Goal: Task Accomplishment & Management: Complete application form

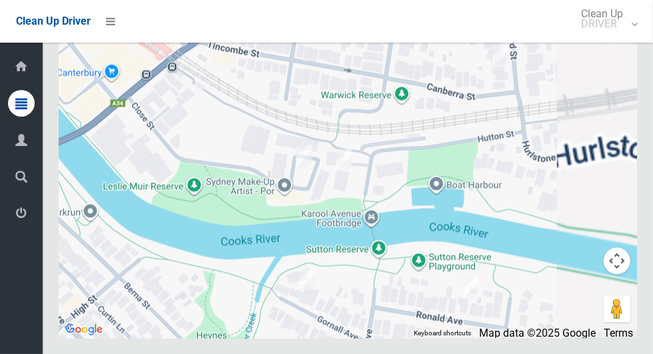
scroll to position [6898, 0]
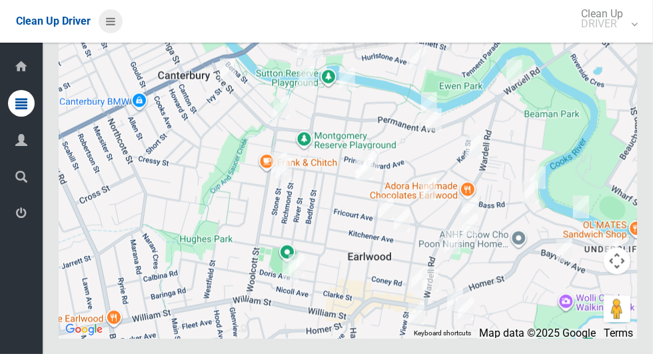
click at [112, 19] on icon at bounding box center [110, 21] width 9 height 23
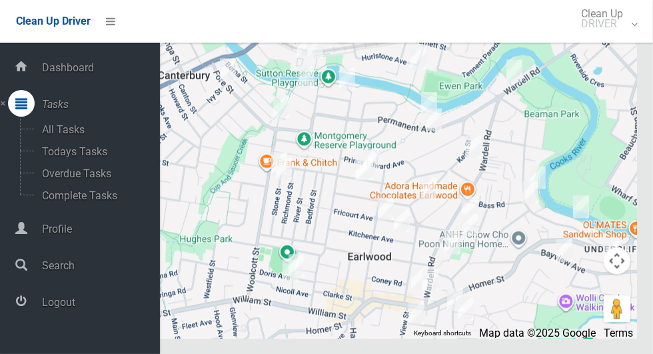
click at [51, 303] on span "Logout" at bounding box center [99, 302] width 122 height 13
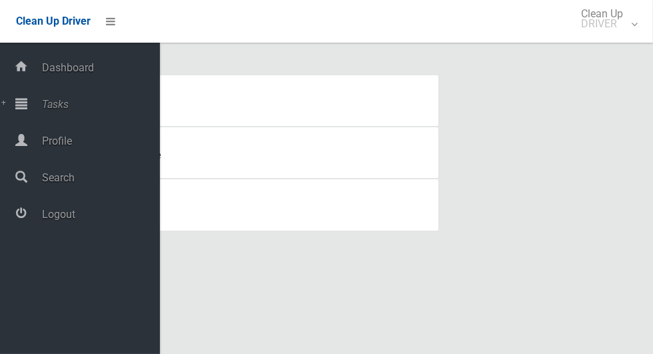
click at [49, 103] on span "Tasks" at bounding box center [99, 104] width 122 height 13
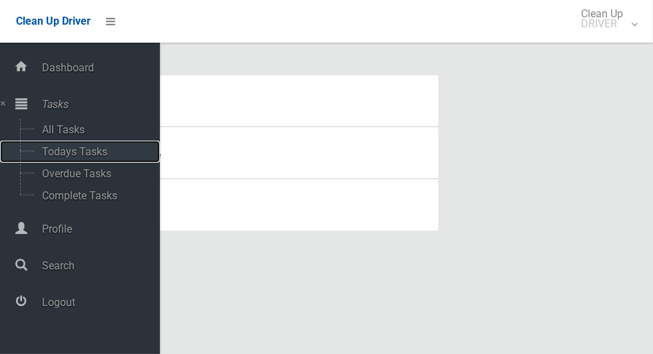
click at [39, 156] on span "Todays Tasks" at bounding box center [93, 151] width 111 height 13
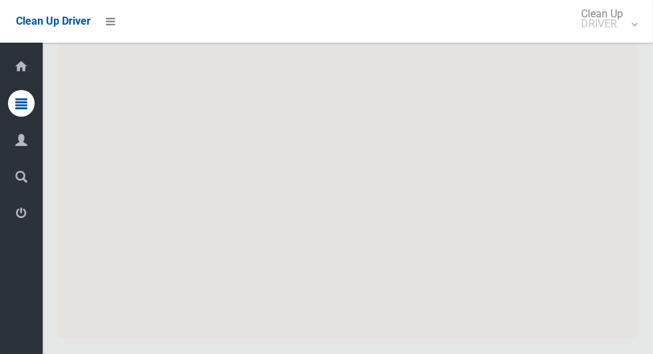
scroll to position [7170, 0]
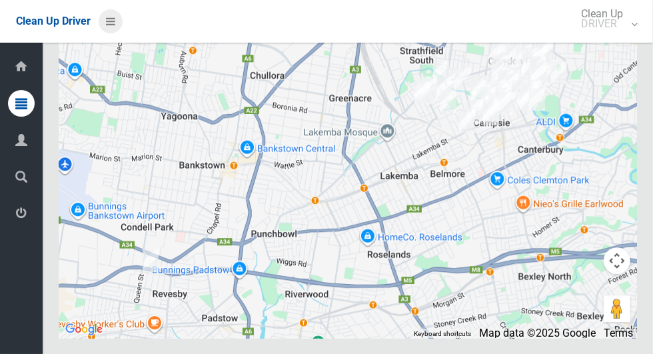
click at [115, 19] on icon at bounding box center [110, 21] width 9 height 23
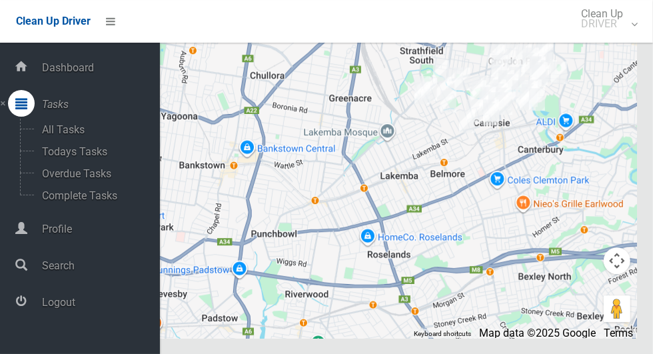
click at [27, 305] on div at bounding box center [21, 301] width 27 height 27
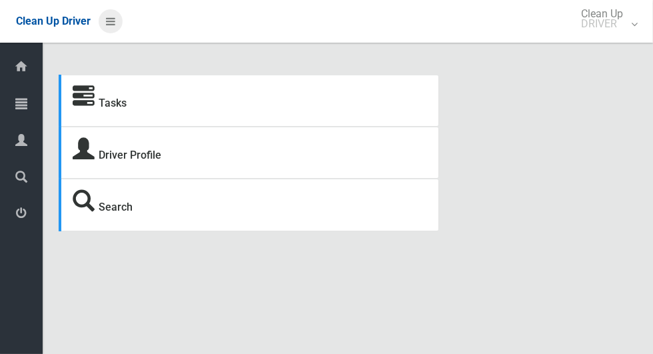
click at [108, 23] on icon at bounding box center [110, 21] width 9 height 23
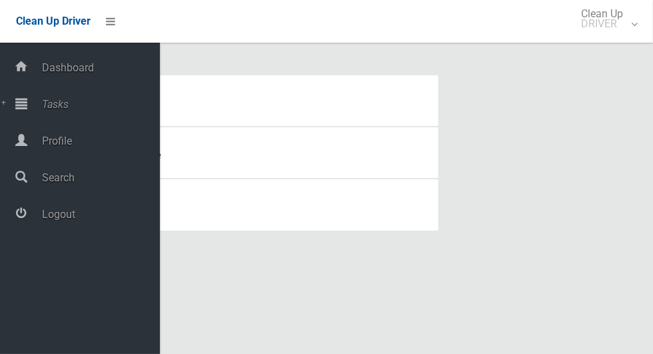
click at [27, 108] on icon at bounding box center [21, 103] width 12 height 27
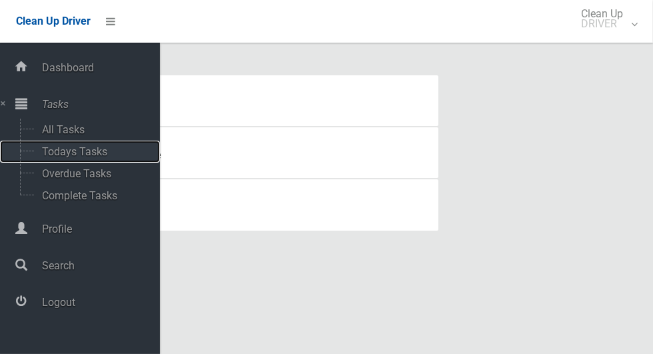
click at [42, 157] on span "Todays Tasks" at bounding box center [93, 151] width 111 height 13
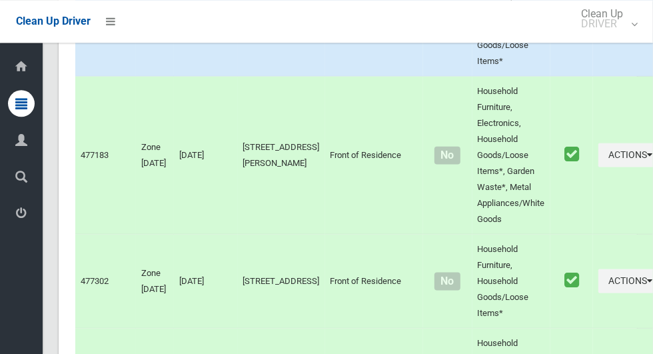
scroll to position [6389, 0]
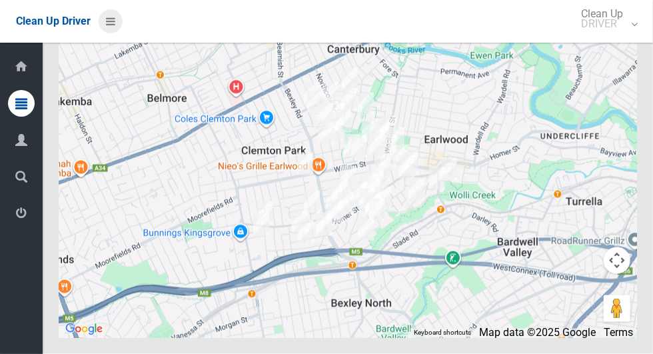
click at [109, 23] on icon at bounding box center [110, 21] width 9 height 23
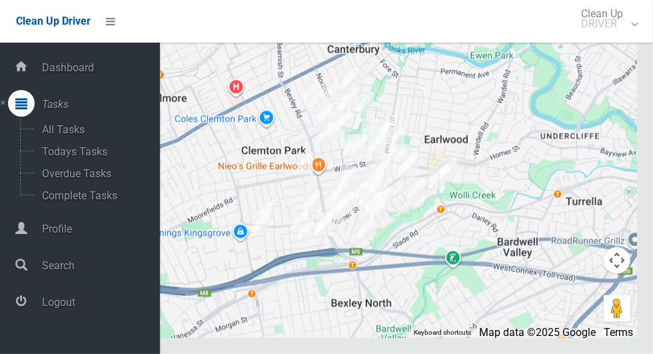
click at [49, 309] on span "Logout" at bounding box center [99, 302] width 122 height 13
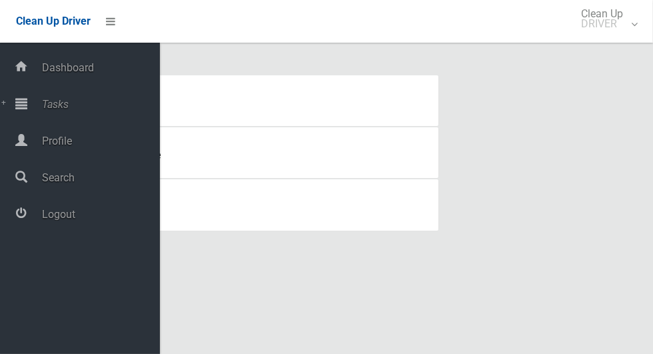
click at [42, 103] on span "Tasks" at bounding box center [99, 104] width 122 height 13
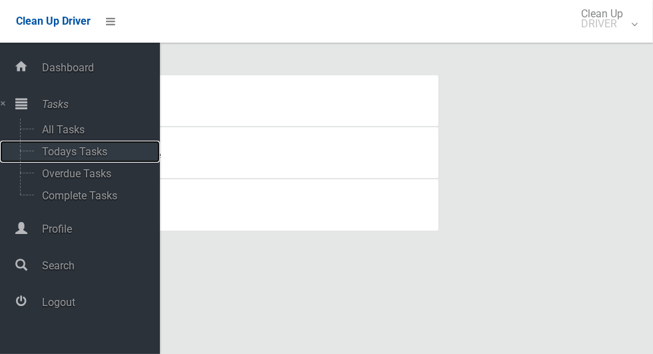
click at [43, 155] on span "Todays Tasks" at bounding box center [93, 151] width 111 height 13
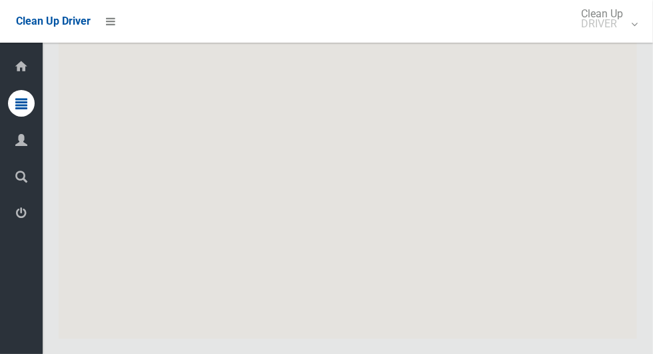
scroll to position [7363, 0]
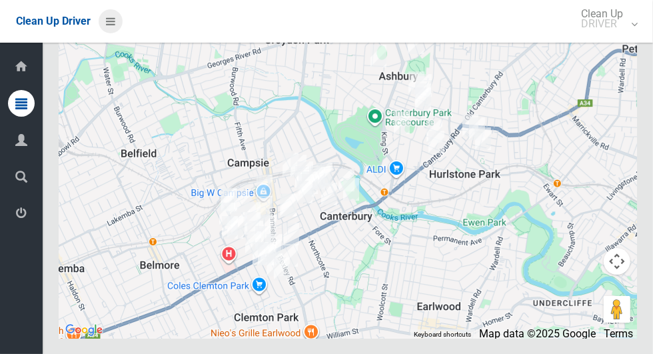
click at [115, 26] on icon at bounding box center [110, 21] width 9 height 23
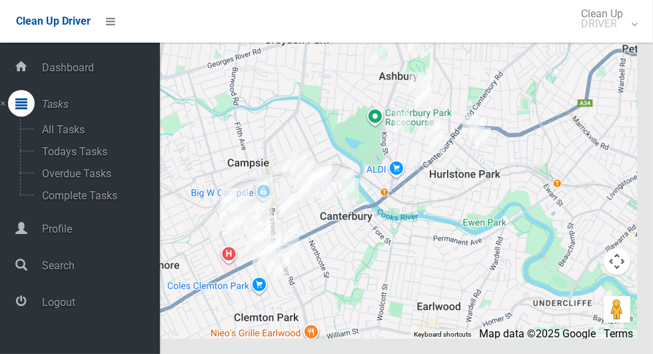
click at [60, 308] on span "Logout" at bounding box center [99, 302] width 122 height 13
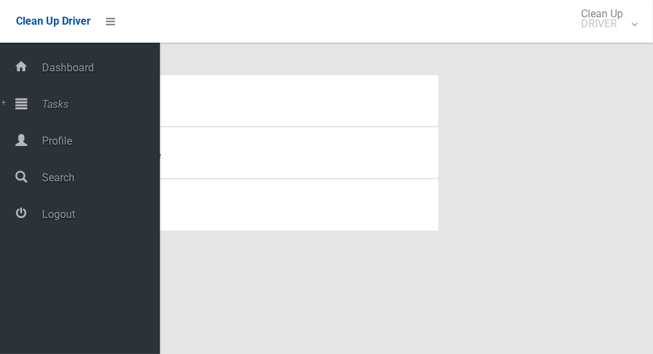
click at [49, 108] on span "Tasks" at bounding box center [99, 104] width 122 height 13
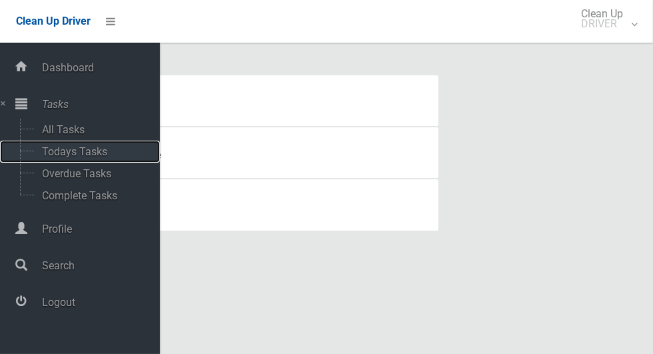
click at [43, 151] on span "Todays Tasks" at bounding box center [93, 151] width 111 height 13
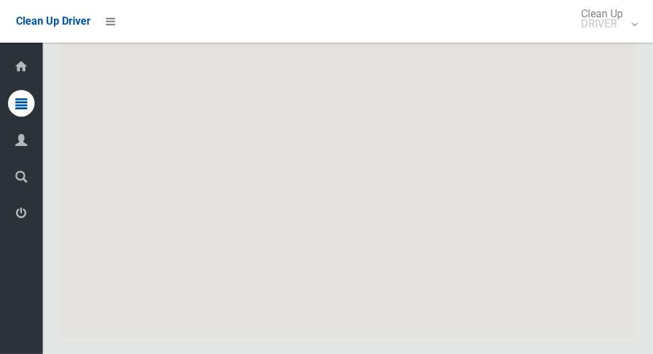
scroll to position [6756, 0]
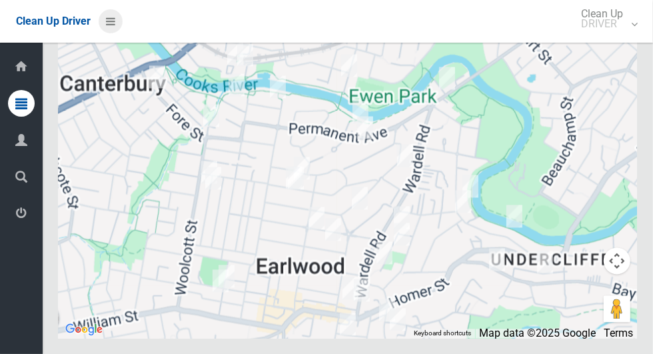
click at [115, 17] on icon at bounding box center [110, 21] width 9 height 23
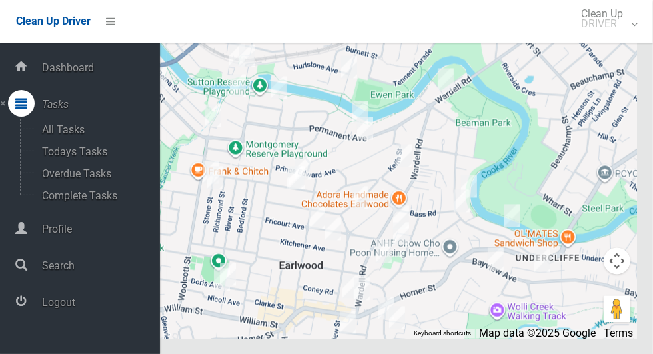
click at [54, 304] on span "Logout" at bounding box center [99, 302] width 122 height 13
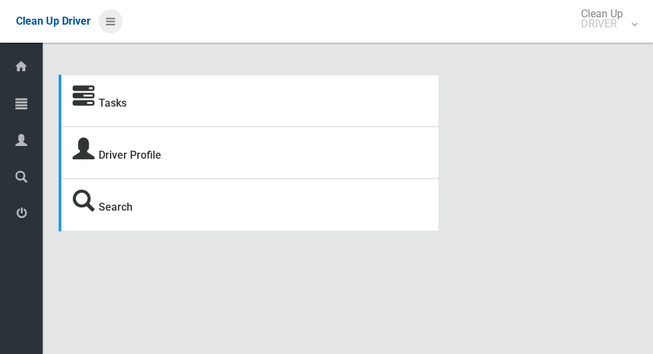
click at [108, 16] on icon at bounding box center [110, 21] width 9 height 23
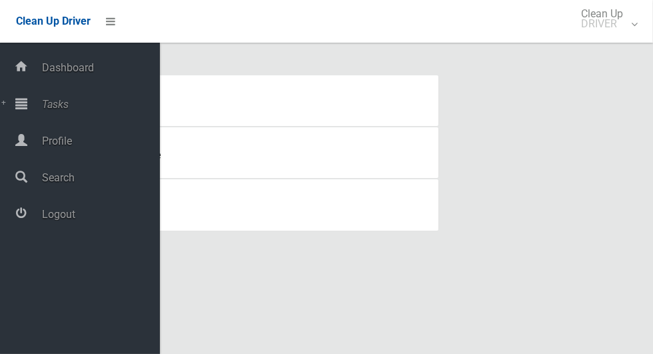
click at [27, 106] on div at bounding box center [21, 103] width 27 height 27
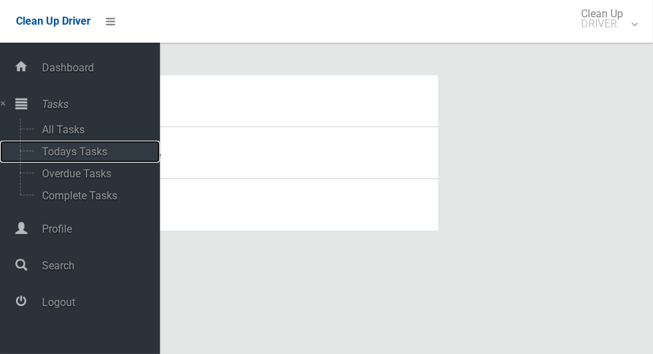
click at [51, 155] on span "Todays Tasks" at bounding box center [93, 151] width 111 height 13
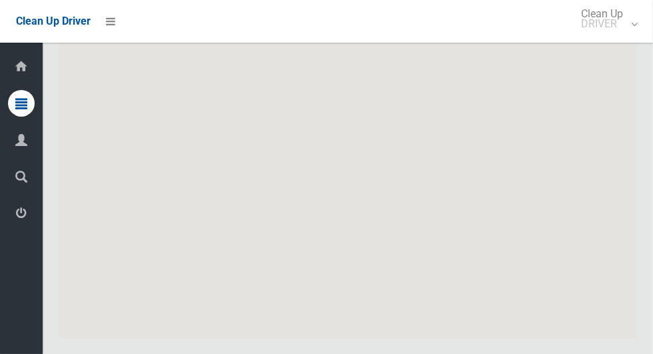
scroll to position [7363, 0]
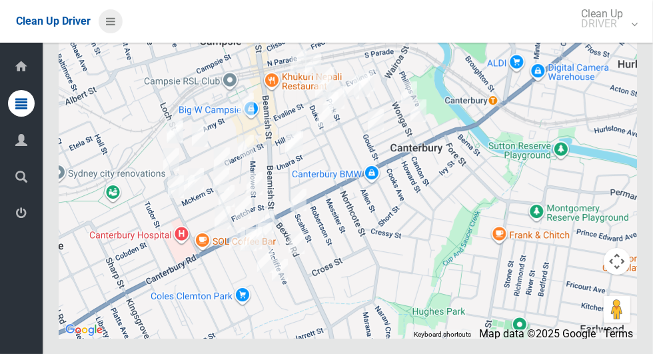
click at [108, 23] on icon at bounding box center [110, 21] width 9 height 23
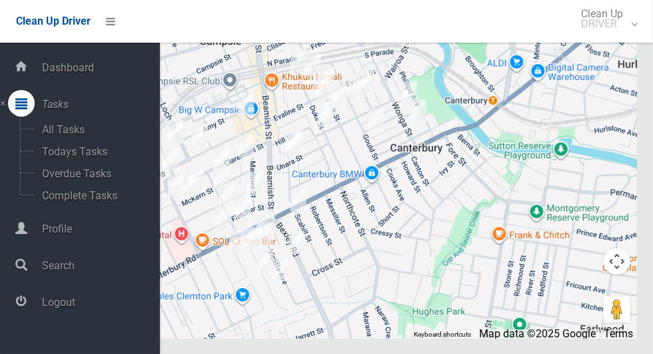
click at [44, 300] on span "Logout" at bounding box center [99, 302] width 122 height 13
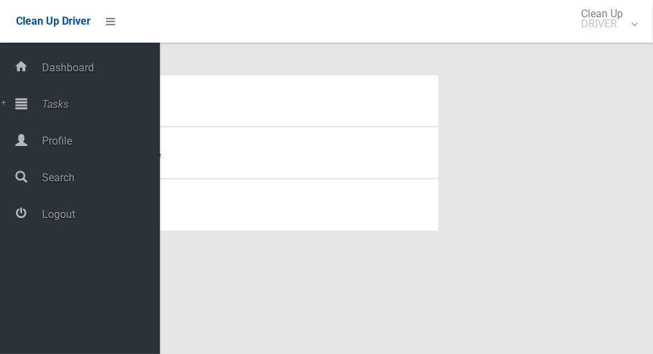
click at [43, 99] on span "Tasks" at bounding box center [99, 104] width 122 height 13
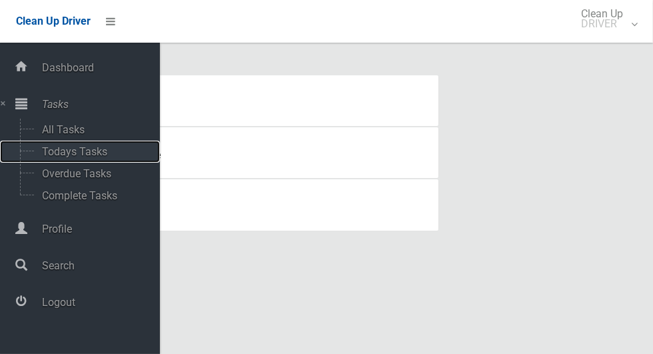
click at [47, 158] on span "Todays Tasks" at bounding box center [93, 151] width 111 height 13
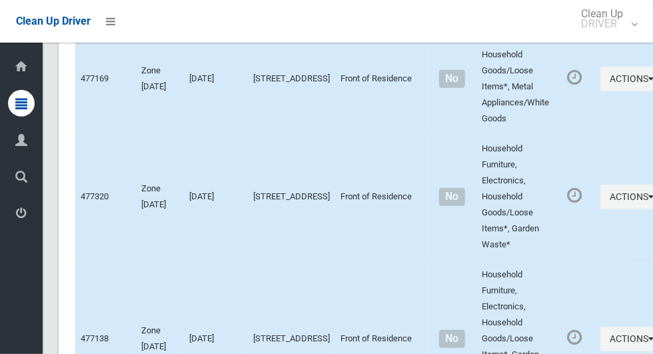
scroll to position [6756, 0]
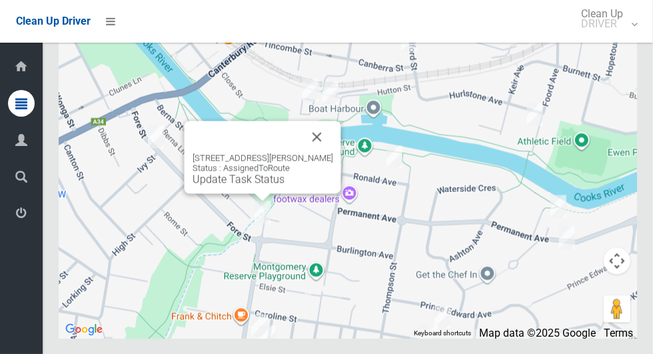
click at [332, 153] on button "Close" at bounding box center [317, 137] width 32 height 32
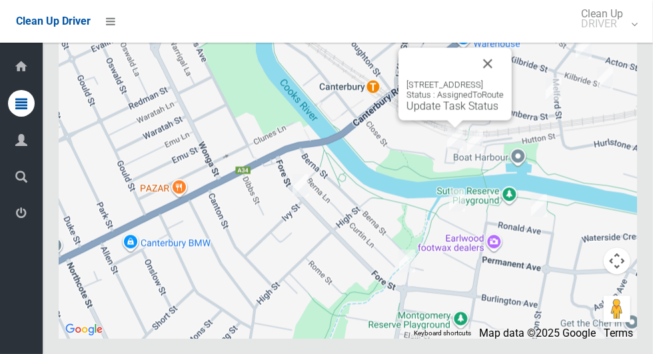
click at [417, 112] on link "Update Task Status" at bounding box center [453, 105] width 92 height 13
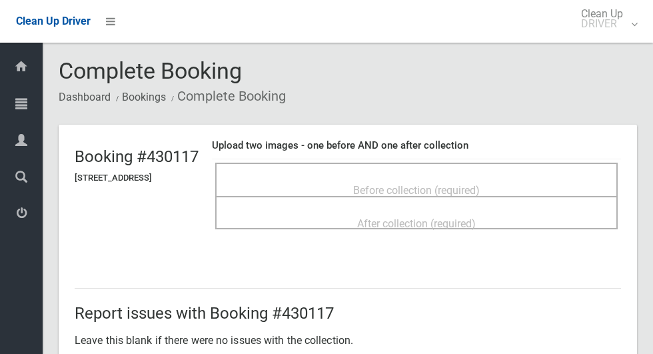
click at [371, 184] on span "Before collection (required)" at bounding box center [416, 190] width 127 height 13
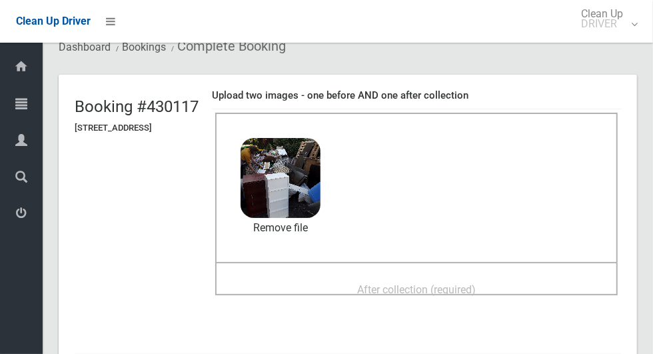
scroll to position [51, 0]
click at [357, 280] on div "After collection (required)" at bounding box center [416, 288] width 373 height 25
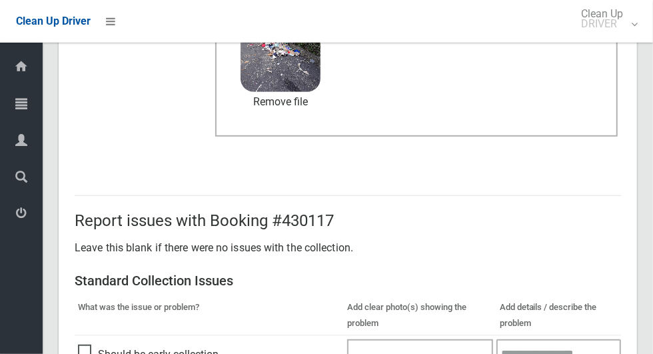
scroll to position [689, 0]
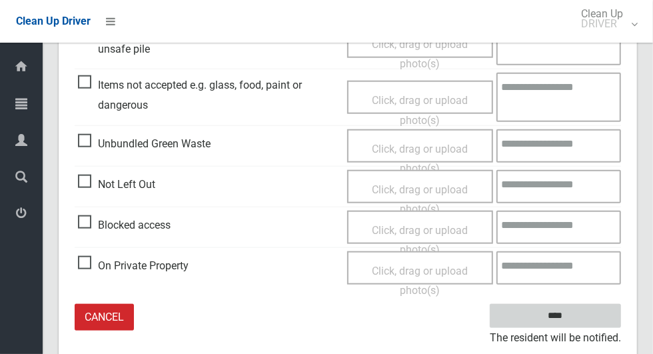
click at [585, 307] on input "****" at bounding box center [555, 316] width 131 height 25
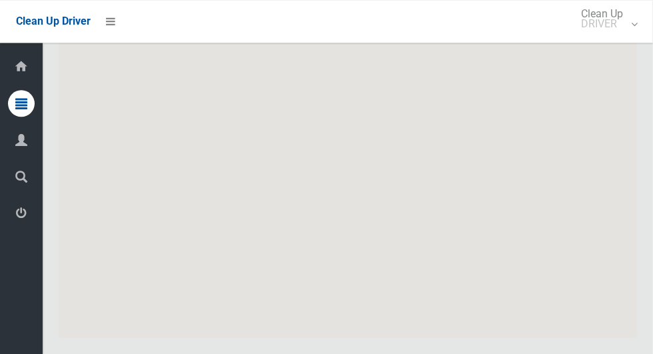
scroll to position [6756, 0]
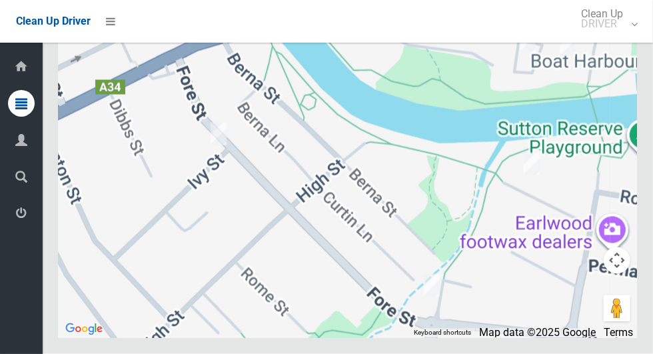
click at [257, 189] on div at bounding box center [348, 171] width 579 height 333
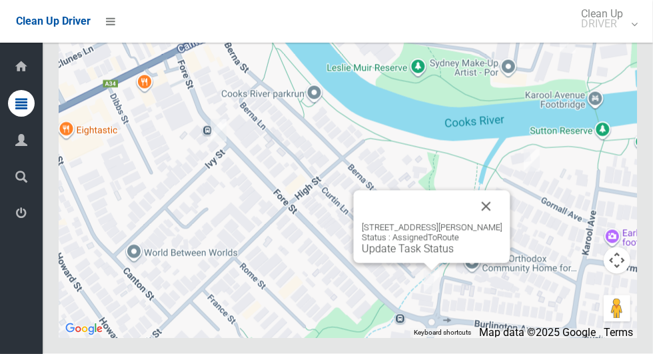
click at [497, 223] on button "Close" at bounding box center [487, 207] width 32 height 32
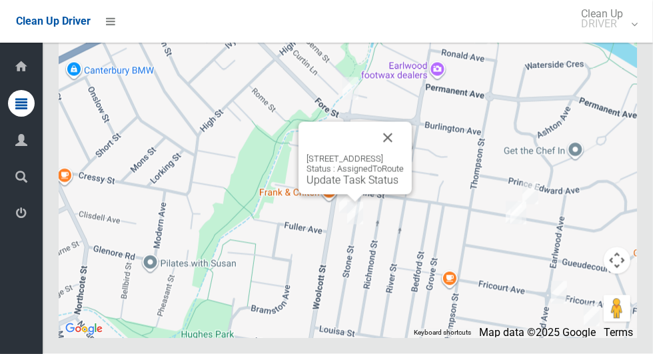
click at [404, 154] on button "Close" at bounding box center [388, 138] width 32 height 32
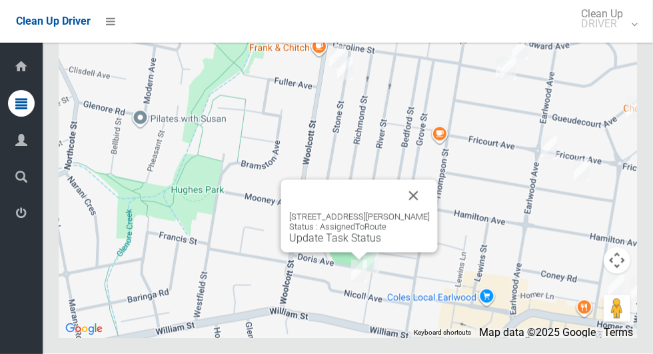
click at [425, 212] on button "Close" at bounding box center [414, 196] width 32 height 32
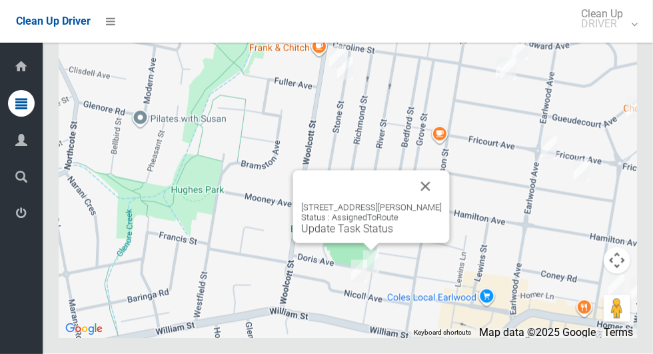
click at [433, 203] on button "Close" at bounding box center [426, 187] width 32 height 32
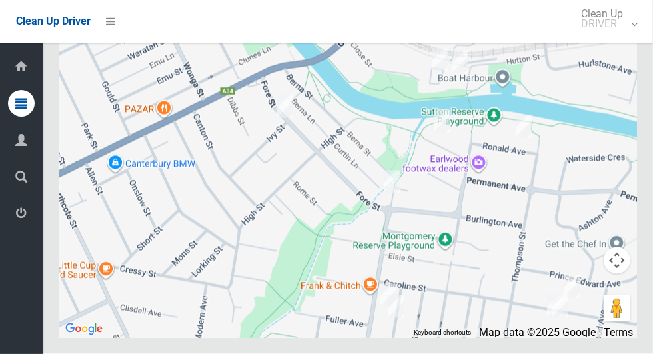
click at [463, 247] on div at bounding box center [348, 171] width 579 height 333
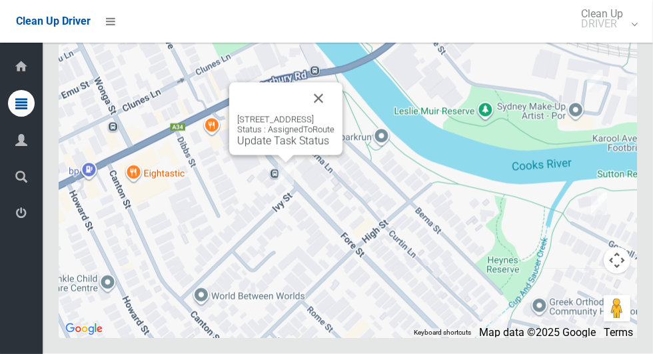
click at [267, 147] on link "Update Task Status" at bounding box center [283, 141] width 92 height 13
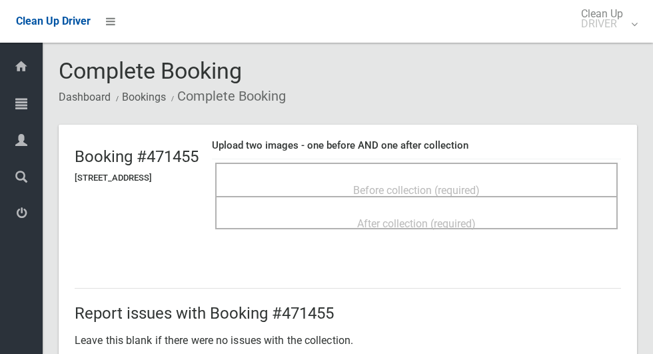
click at [321, 177] on div "Before collection (required)" at bounding box center [416, 189] width 373 height 25
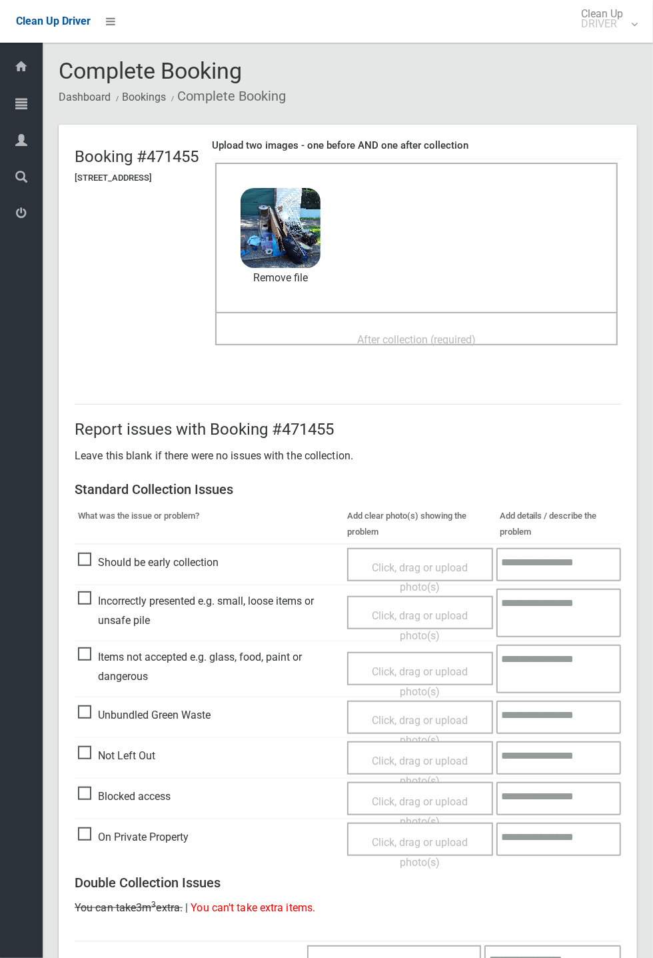
click at [163, 353] on span "Should be early collection" at bounding box center [148, 563] width 141 height 20
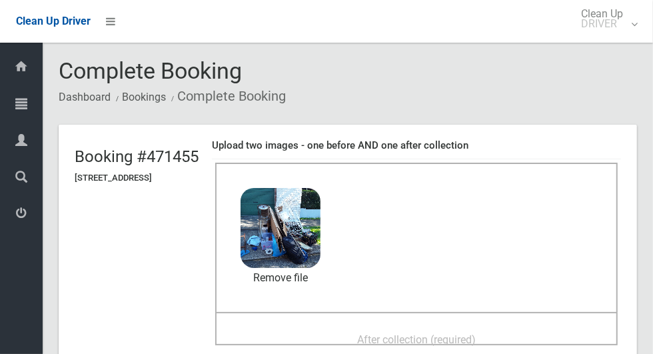
click at [345, 327] on div "After collection (required)" at bounding box center [416, 339] width 373 height 25
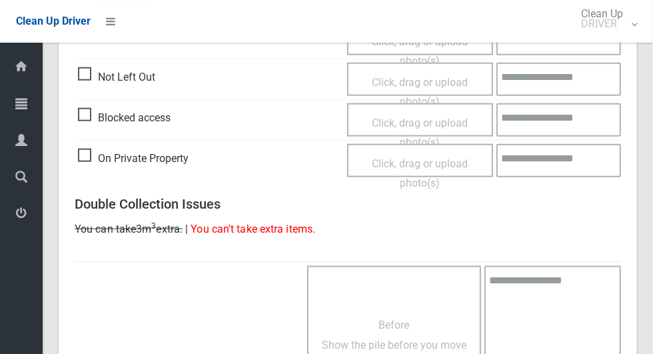
scroll to position [1091, 0]
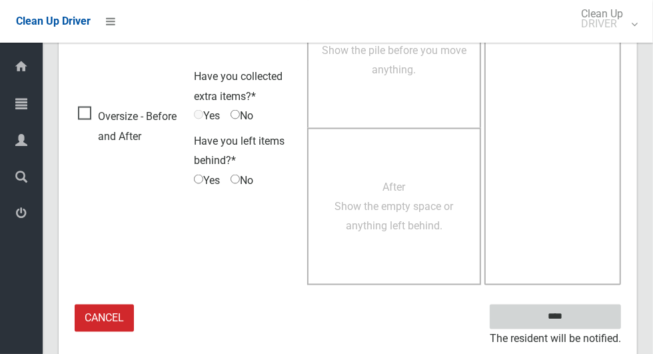
click at [579, 321] on input "****" at bounding box center [555, 317] width 131 height 25
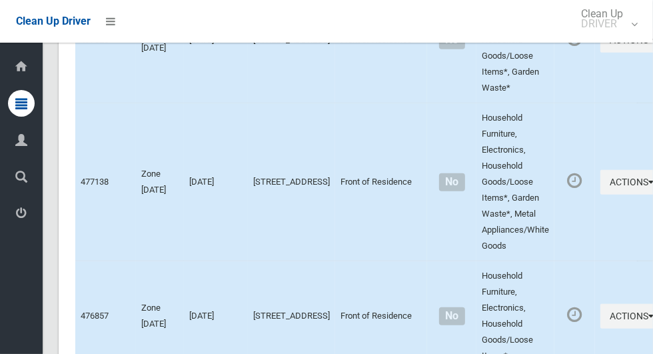
scroll to position [6756, 0]
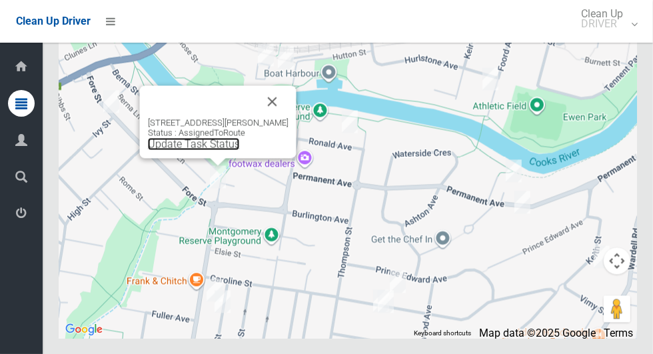
click at [201, 150] on link "Update Task Status" at bounding box center [194, 143] width 92 height 13
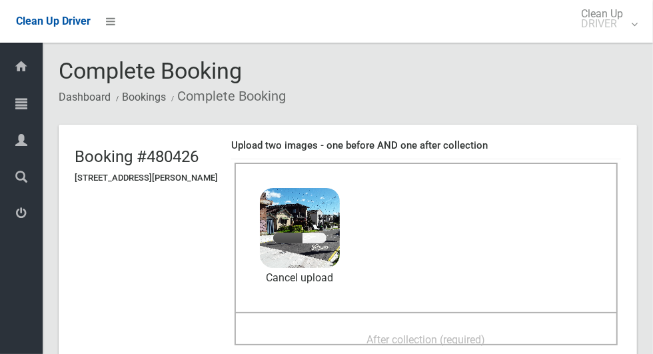
click at [378, 339] on span "After collection (required)" at bounding box center [426, 339] width 119 height 13
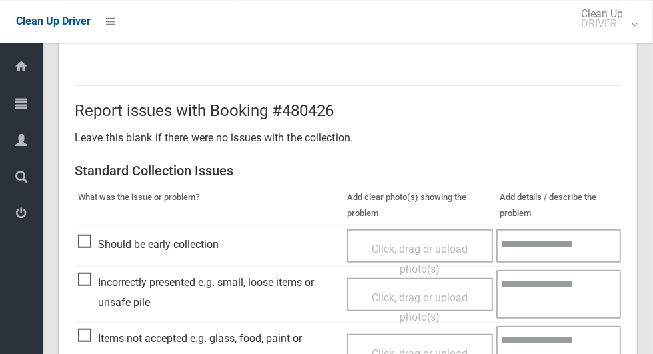
scroll to position [1091, 0]
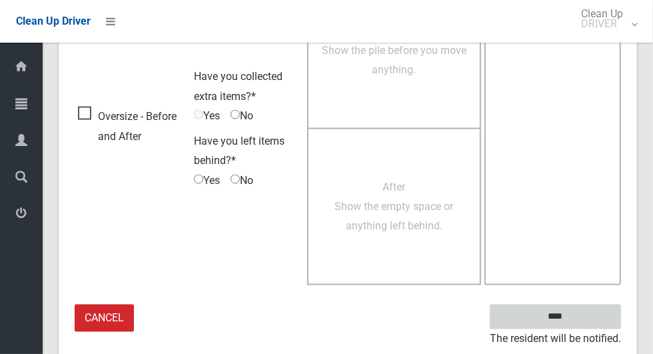
click at [579, 325] on input "****" at bounding box center [555, 317] width 131 height 25
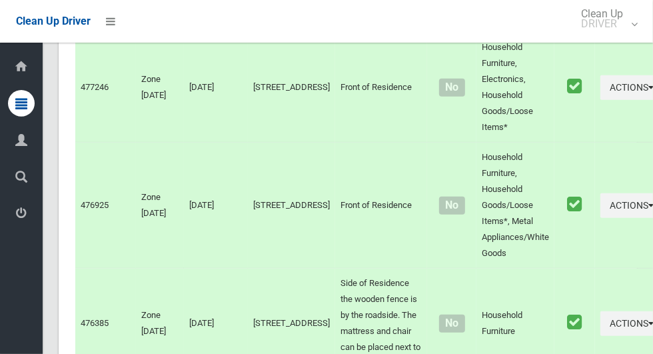
scroll to position [6756, 0]
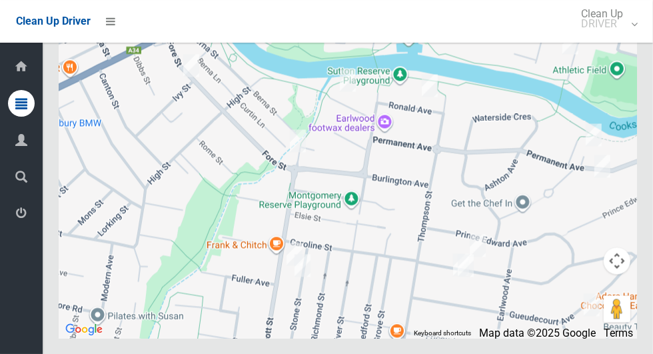
click at [380, 191] on div at bounding box center [348, 171] width 579 height 333
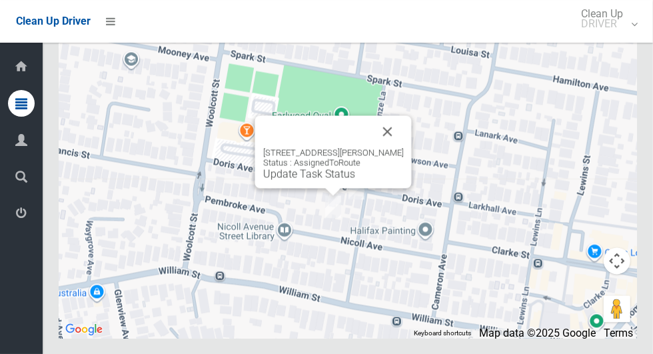
click at [392, 147] on button "Close" at bounding box center [388, 131] width 32 height 32
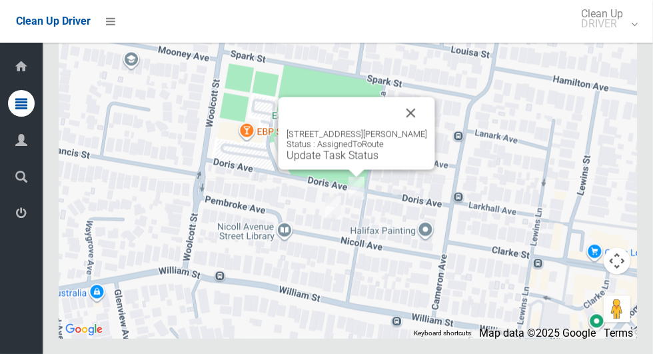
click at [411, 129] on button "Close" at bounding box center [411, 113] width 32 height 32
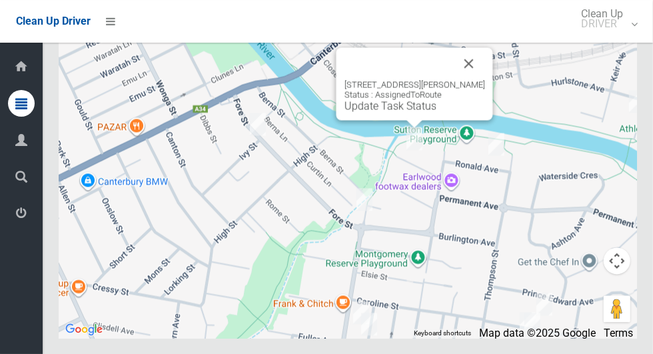
click at [395, 112] on link "Update Task Status" at bounding box center [391, 105] width 92 height 13
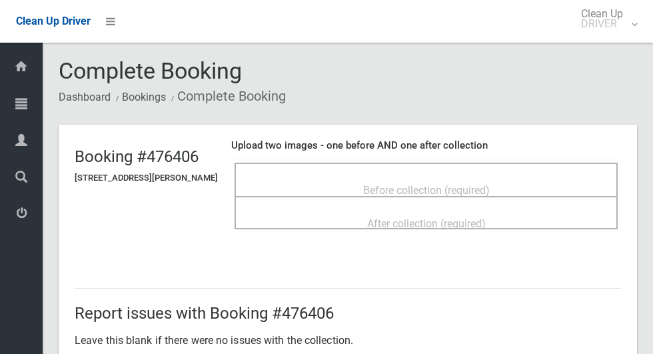
click at [385, 188] on span "Before collection (required)" at bounding box center [426, 190] width 127 height 13
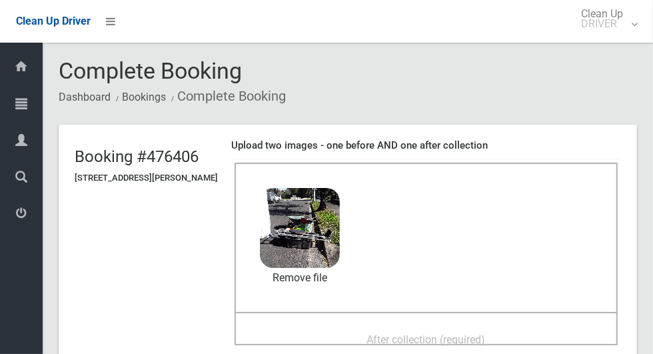
click at [387, 333] on span "After collection (required)" at bounding box center [426, 339] width 119 height 13
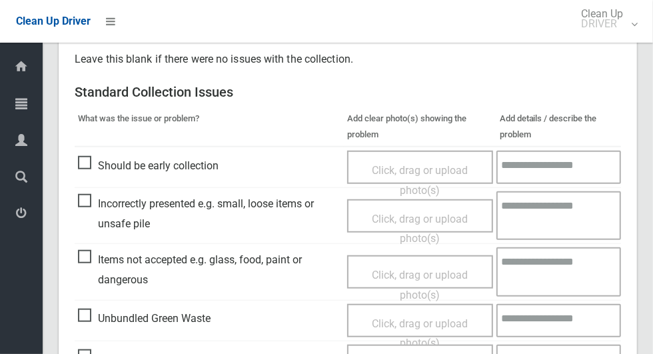
scroll to position [1091, 0]
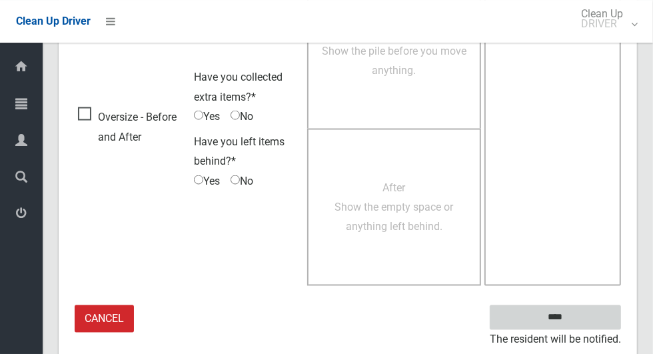
click at [579, 315] on input "****" at bounding box center [555, 317] width 131 height 25
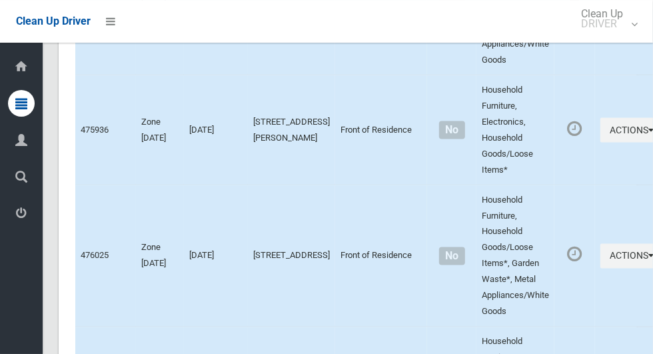
scroll to position [6756, 0]
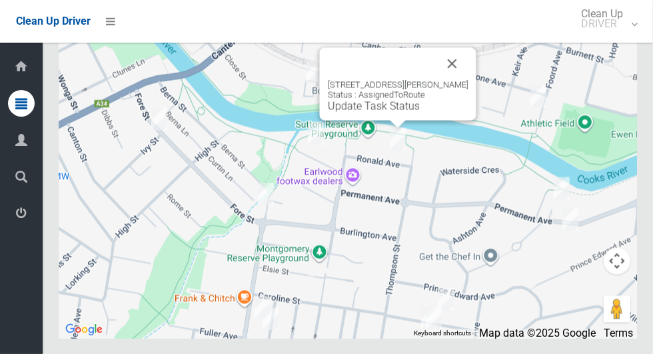
click at [387, 112] on link "Update Task Status" at bounding box center [374, 105] width 92 height 13
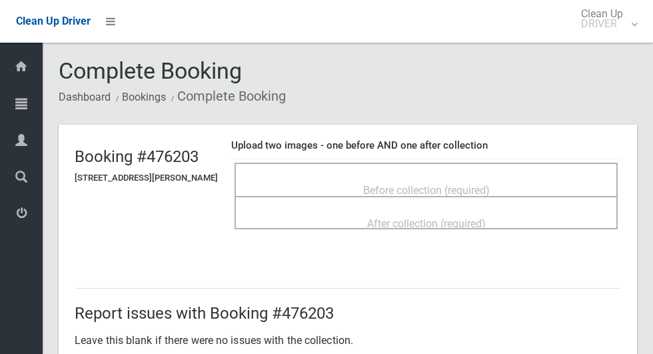
click at [394, 184] on span "Before collection (required)" at bounding box center [426, 190] width 127 height 13
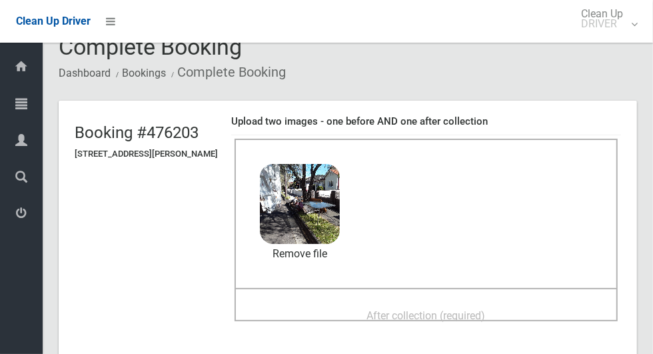
scroll to position [56, 0]
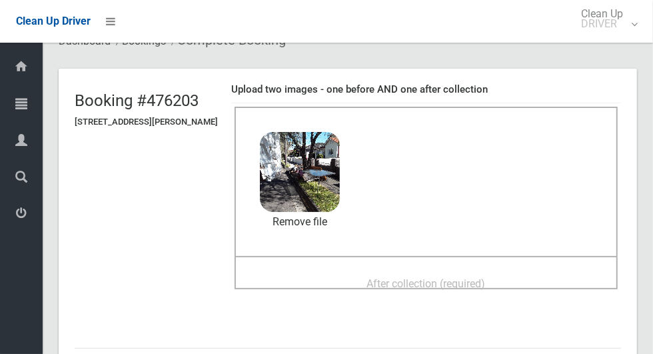
click at [351, 281] on div "After collection (required)" at bounding box center [426, 283] width 354 height 25
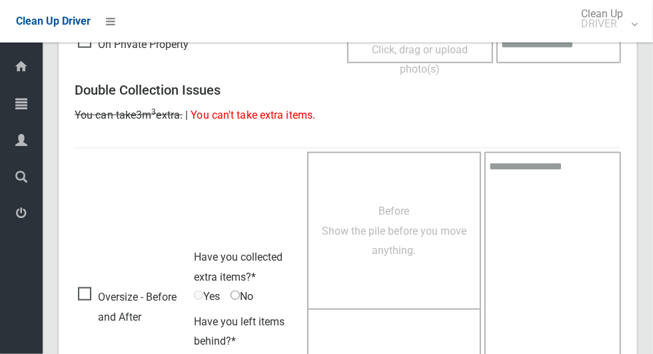
scroll to position [1091, 0]
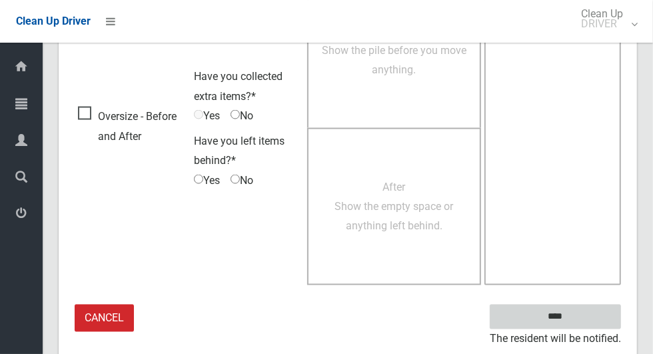
click at [579, 321] on input "****" at bounding box center [555, 317] width 131 height 25
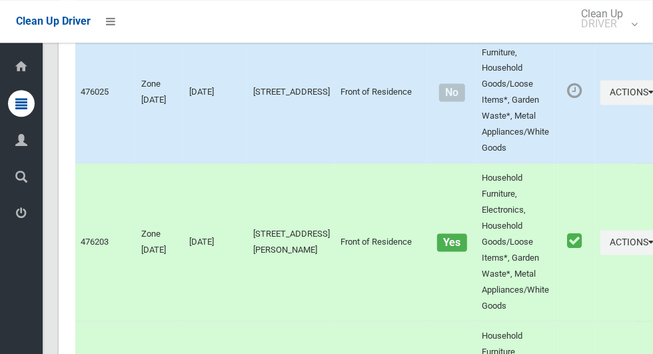
scroll to position [6756, 0]
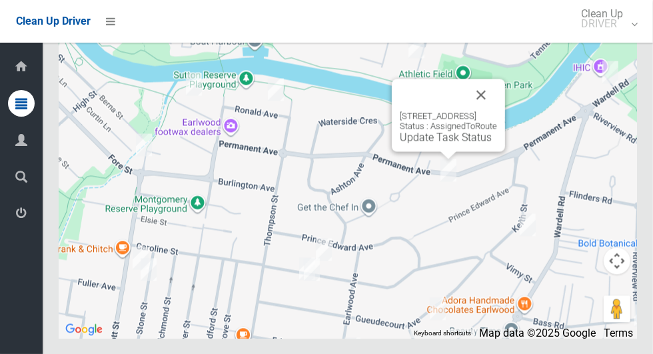
click at [497, 111] on button "Close" at bounding box center [481, 95] width 32 height 32
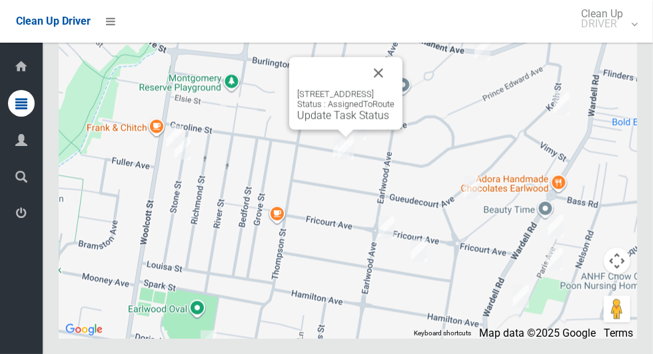
click at [395, 89] on button "Close" at bounding box center [379, 73] width 32 height 32
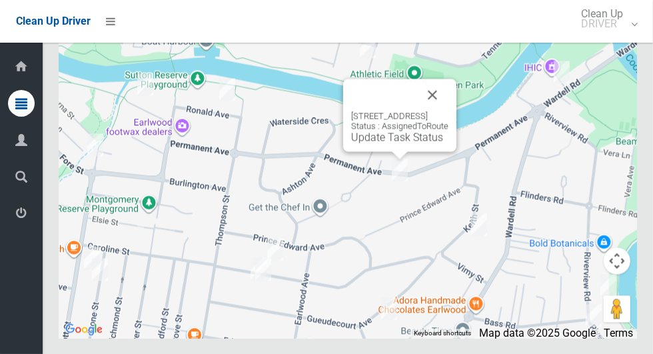
click at [449, 111] on button "Close" at bounding box center [433, 95] width 32 height 32
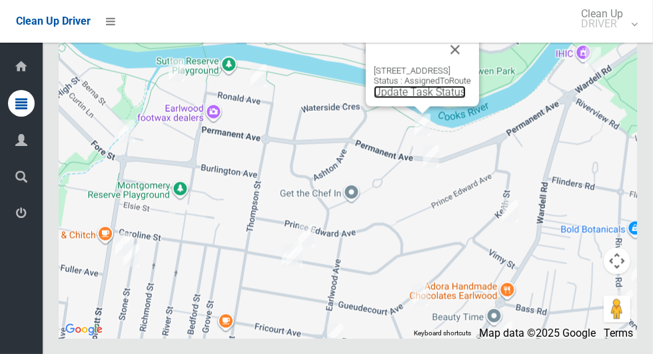
click at [422, 98] on link "Update Task Status" at bounding box center [420, 91] width 92 height 13
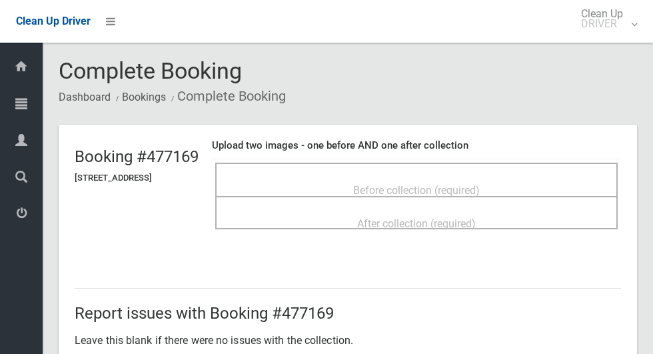
click at [358, 177] on div "Before collection (required)" at bounding box center [416, 189] width 373 height 25
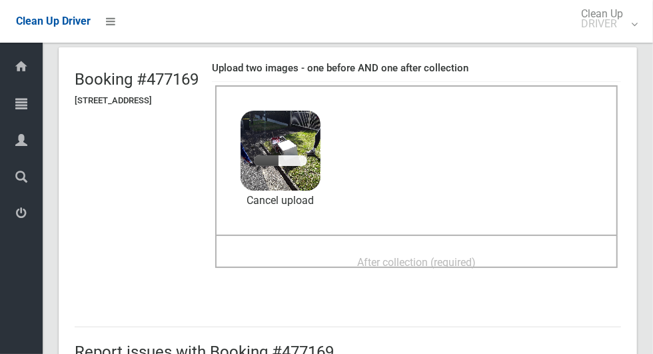
scroll to position [79, 0]
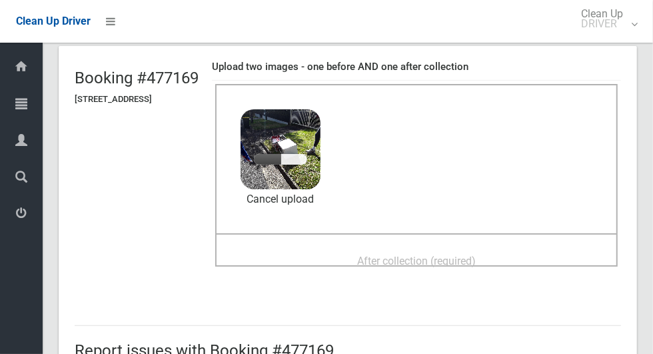
click at [383, 248] on div "After collection (required)" at bounding box center [416, 260] width 373 height 25
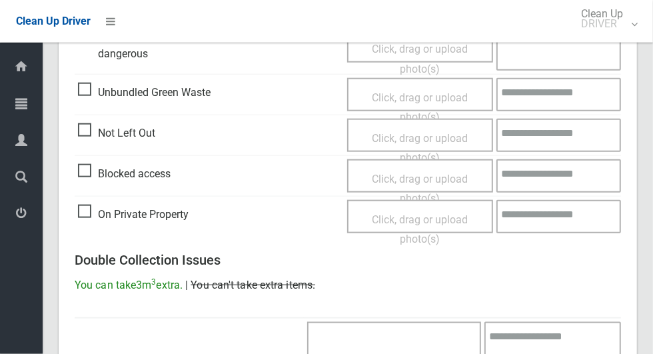
scroll to position [1091, 0]
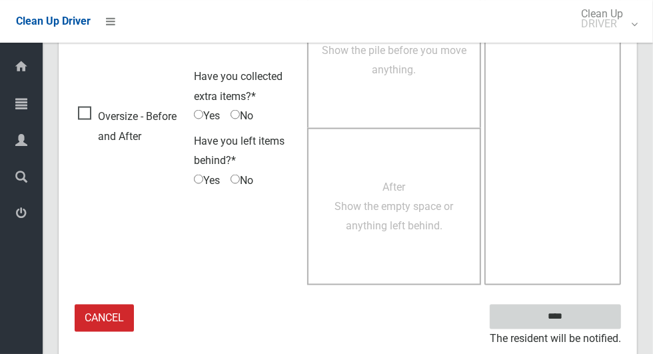
click at [579, 317] on input "****" at bounding box center [555, 317] width 131 height 25
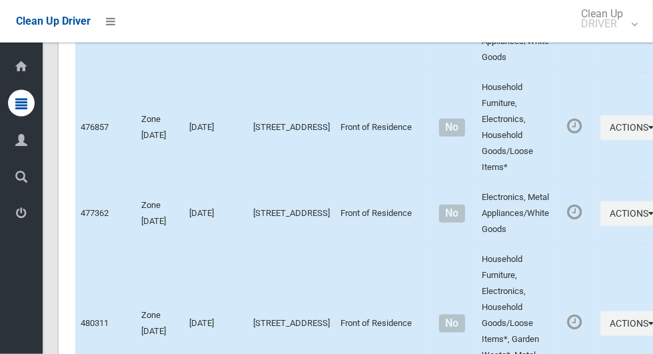
scroll to position [6756, 0]
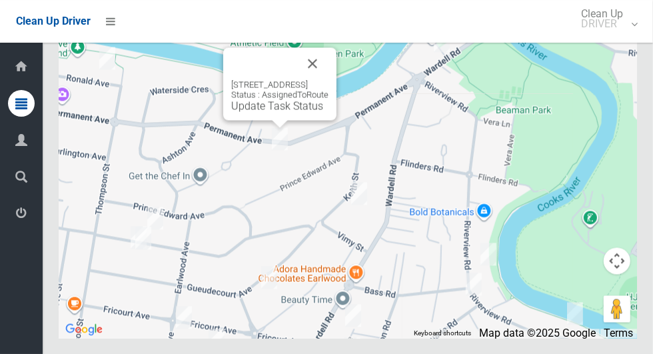
click at [241, 112] on link "Update Task Status" at bounding box center [277, 105] width 92 height 13
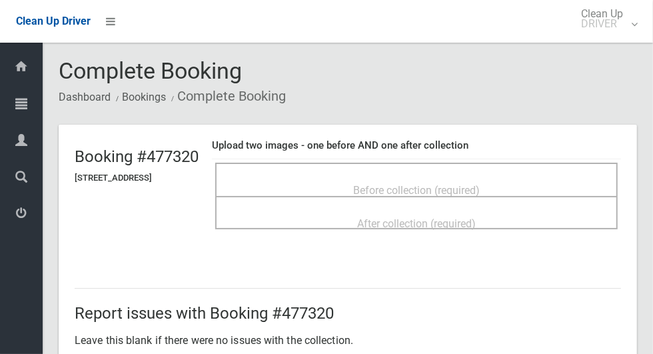
click at [384, 184] on span "Before collection (required)" at bounding box center [416, 190] width 127 height 13
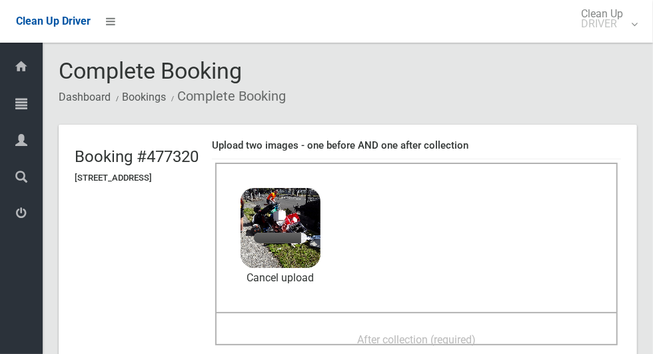
click at [383, 333] on span "After collection (required)" at bounding box center [416, 339] width 119 height 13
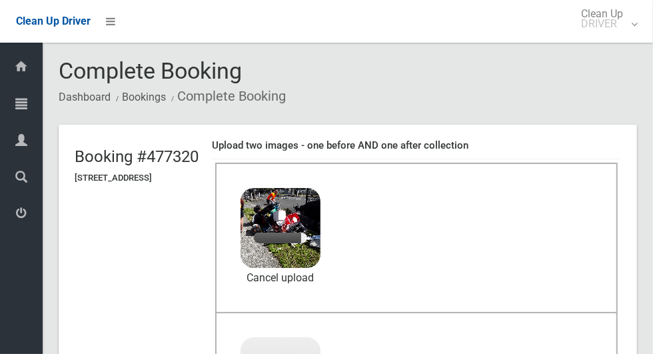
scroll to position [33, 0]
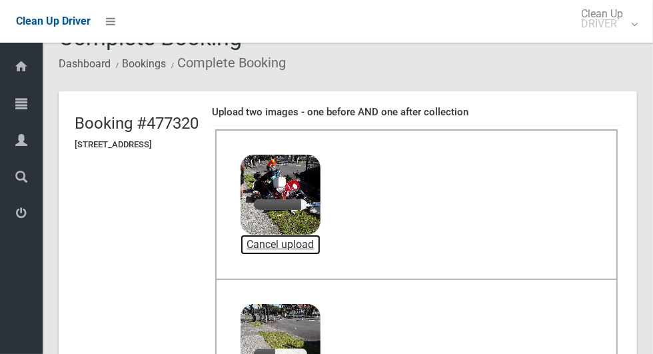
click at [321, 243] on link "Cancel upload" at bounding box center [281, 245] width 80 height 20
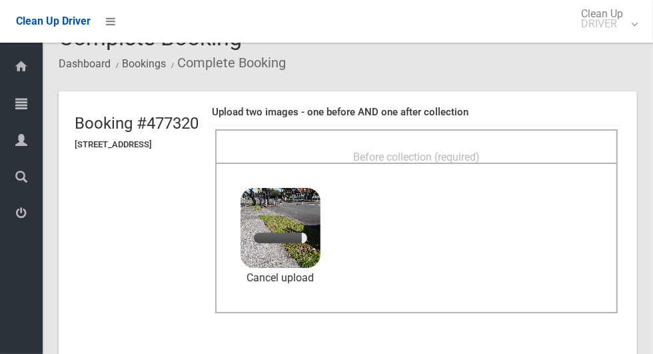
click at [393, 151] on span "Before collection (required)" at bounding box center [416, 157] width 127 height 13
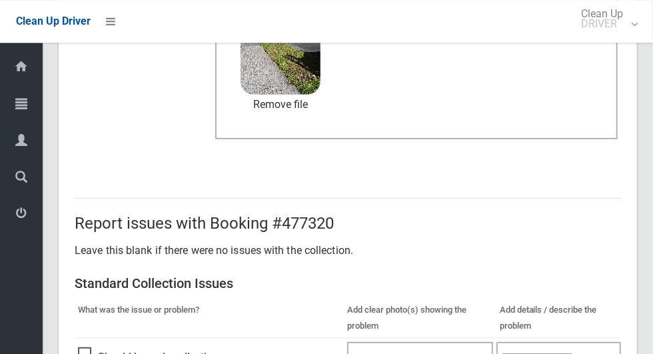
scroll to position [1091, 0]
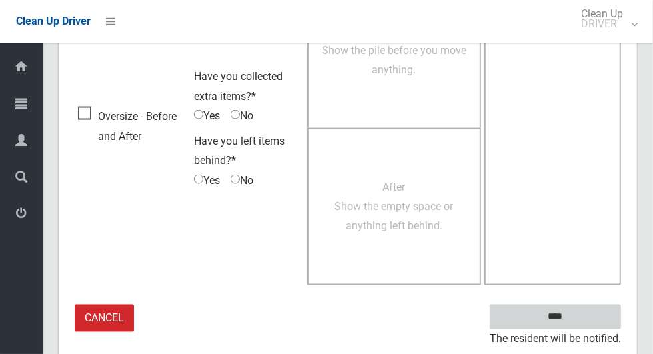
click at [579, 317] on input "****" at bounding box center [555, 317] width 131 height 25
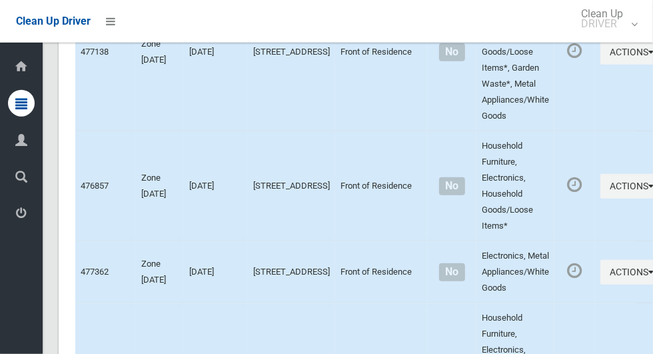
scroll to position [6756, 0]
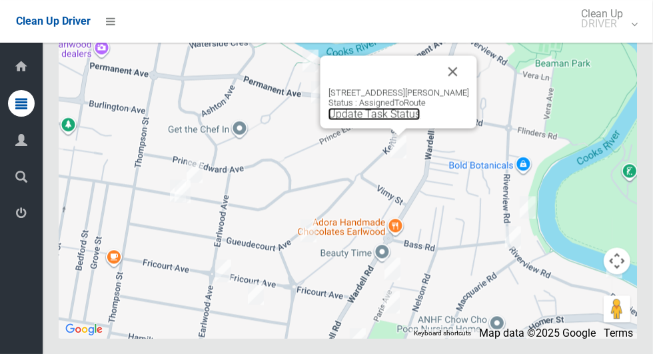
click at [371, 120] on link "Update Task Status" at bounding box center [375, 113] width 92 height 13
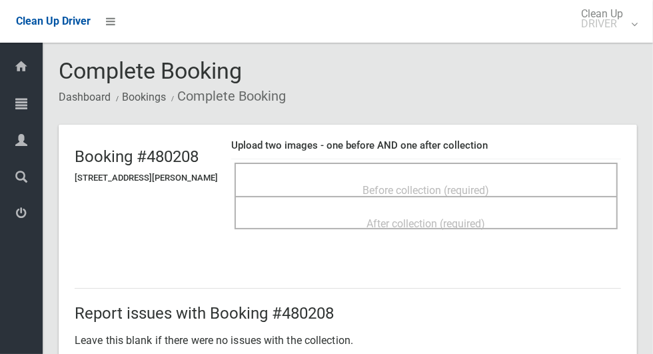
click at [365, 184] on span "Before collection (required)" at bounding box center [426, 190] width 127 height 13
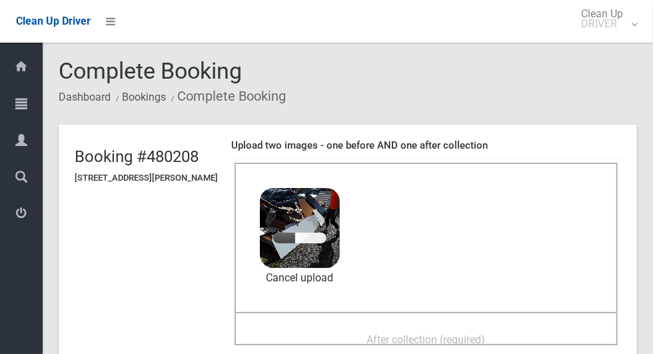
click at [369, 333] on span "After collection (required)" at bounding box center [426, 339] width 119 height 13
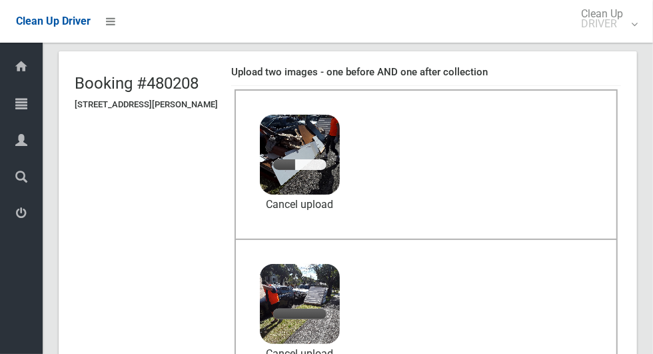
scroll to position [72, 0]
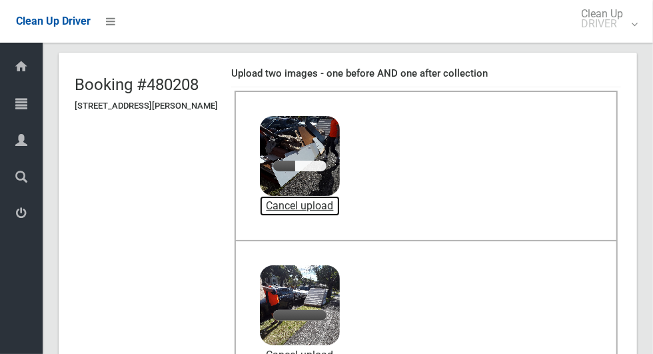
click at [323, 201] on link "Cancel upload" at bounding box center [300, 206] width 80 height 20
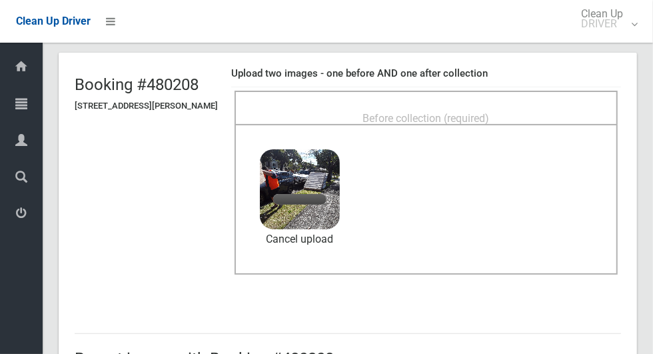
click at [406, 117] on span "Before collection (required)" at bounding box center [426, 118] width 127 height 13
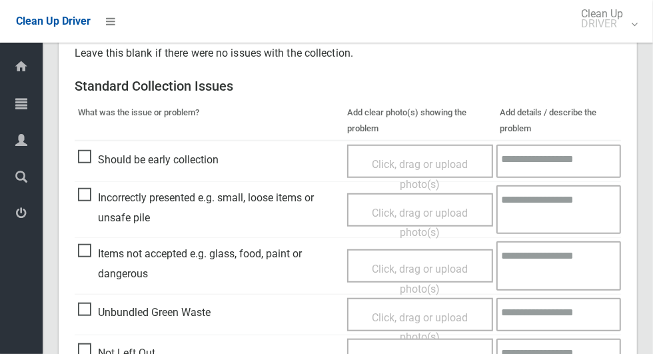
scroll to position [527, 0]
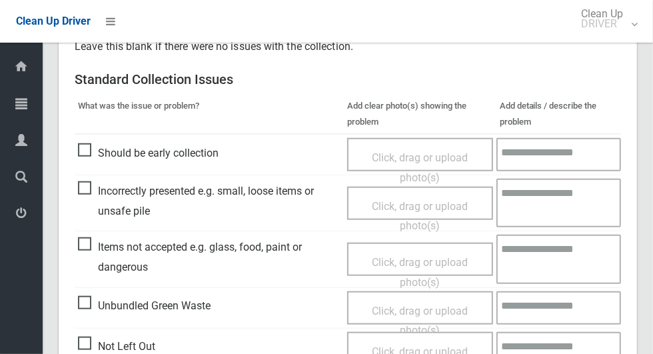
click at [556, 158] on textarea at bounding box center [559, 154] width 125 height 33
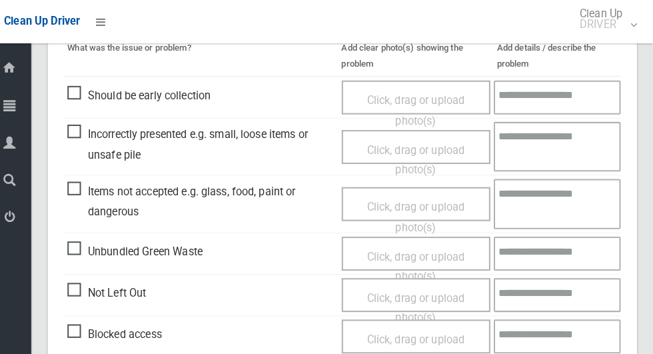
scroll to position [584, 0]
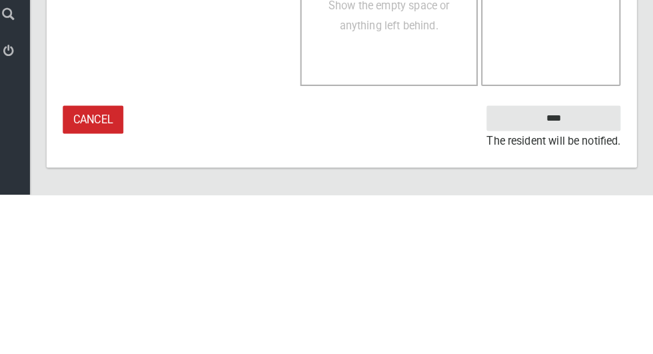
type textarea "**********"
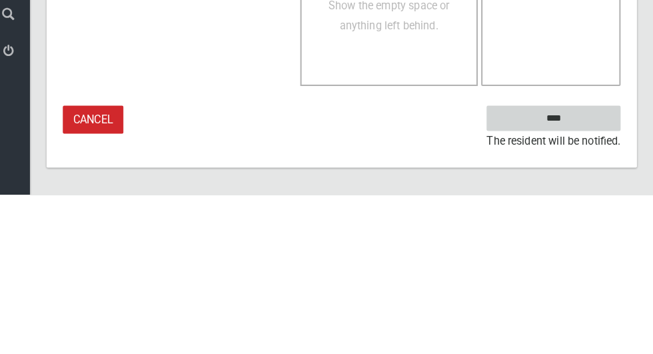
click at [581, 282] on input "****" at bounding box center [555, 279] width 131 height 25
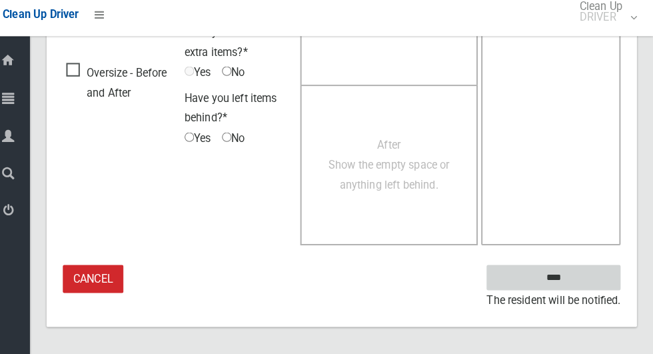
scroll to position [1091, 0]
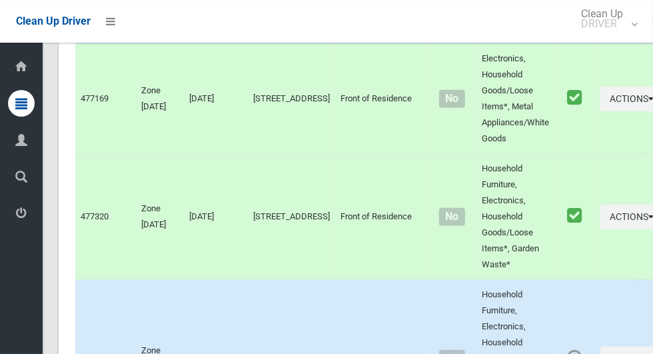
scroll to position [6756, 0]
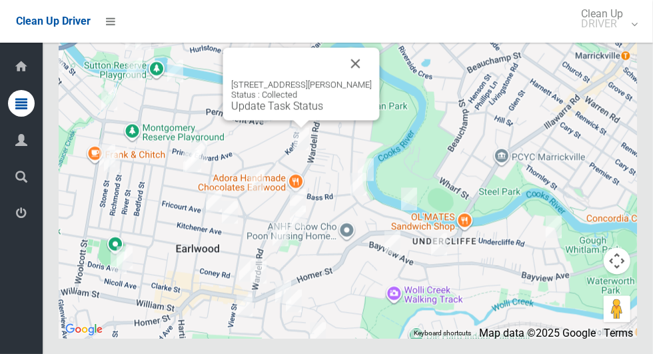
click at [359, 79] on button "Close" at bounding box center [356, 63] width 32 height 32
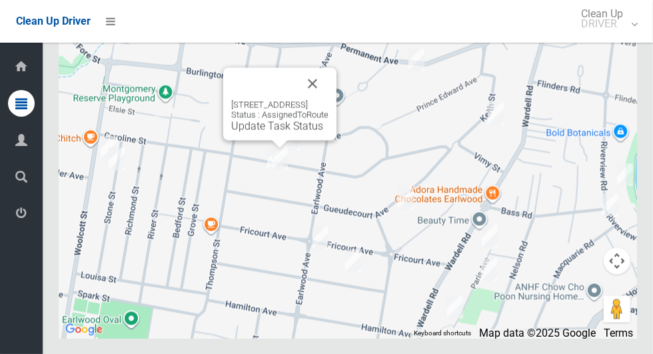
click at [329, 99] on button "Close" at bounding box center [313, 83] width 32 height 32
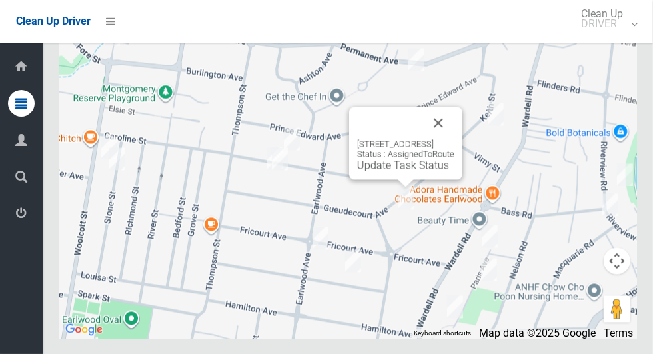
click at [455, 139] on button "Close" at bounding box center [439, 123] width 32 height 32
click at [367, 171] on link "Update Task Status" at bounding box center [403, 165] width 92 height 13
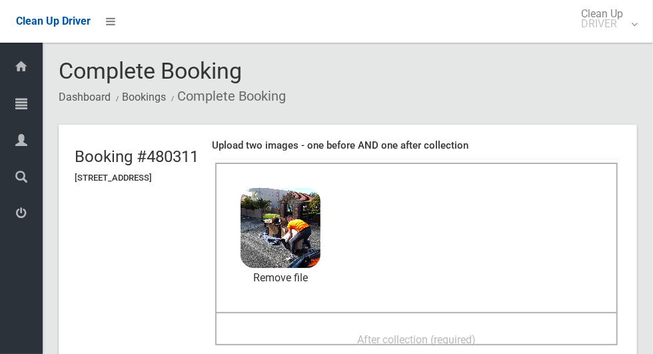
click at [396, 333] on span "After collection (required)" at bounding box center [416, 339] width 119 height 13
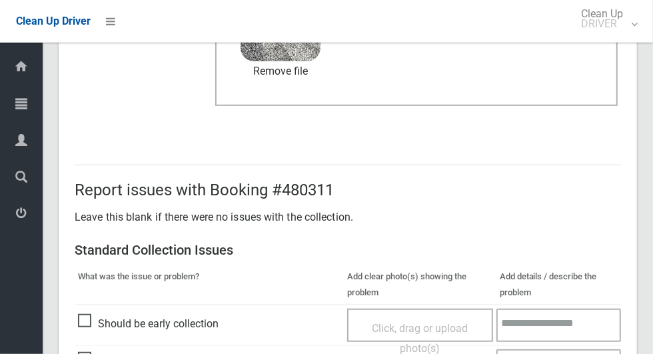
scroll to position [1091, 0]
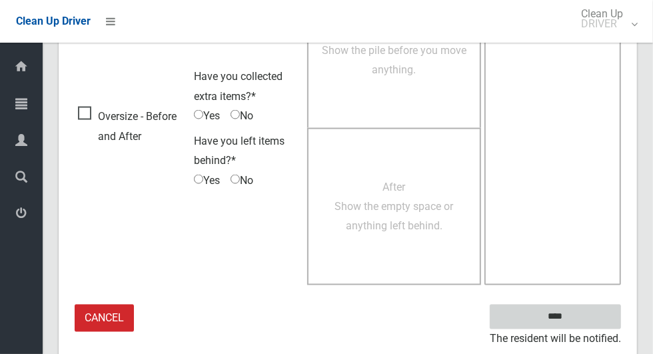
click at [579, 324] on input "****" at bounding box center [555, 317] width 131 height 25
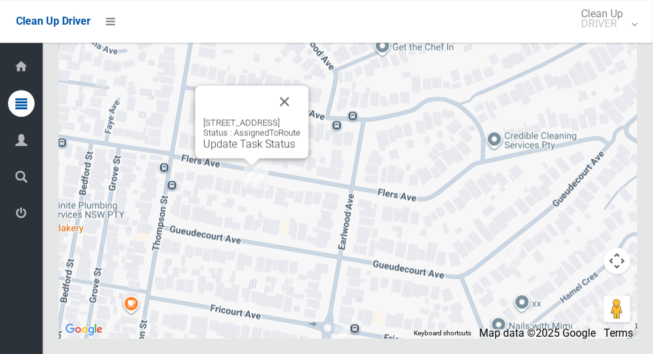
scroll to position [6756, 0]
click at [299, 117] on button "Close" at bounding box center [285, 101] width 32 height 32
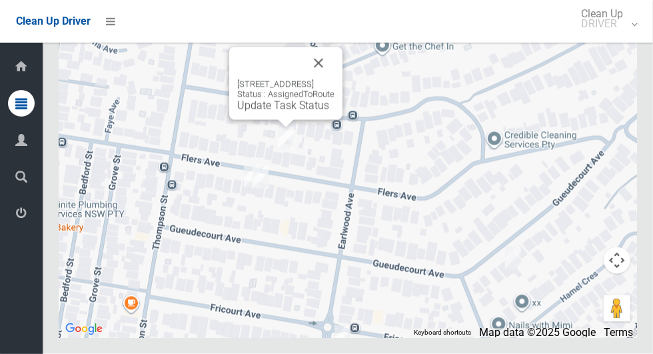
click at [264, 112] on link "Update Task Status" at bounding box center [283, 105] width 92 height 13
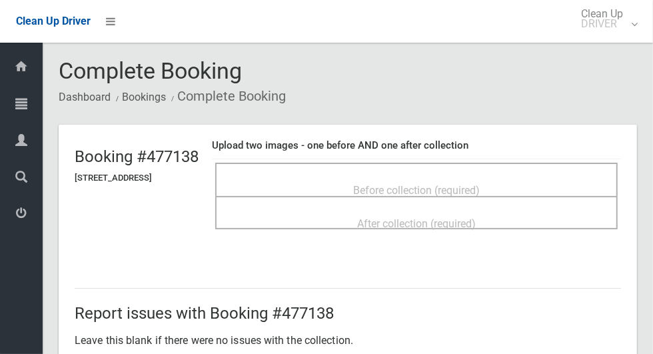
click at [377, 184] on span "Before collection (required)" at bounding box center [416, 190] width 127 height 13
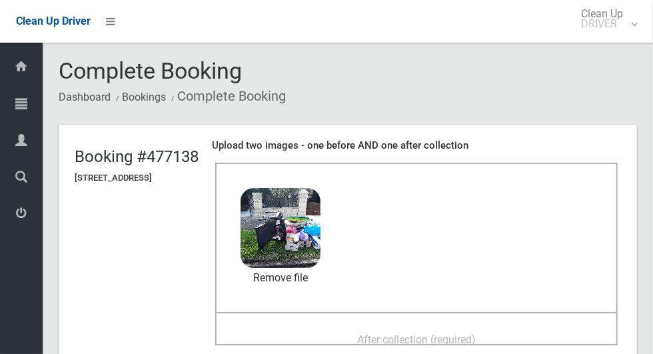
scroll to position [39, 0]
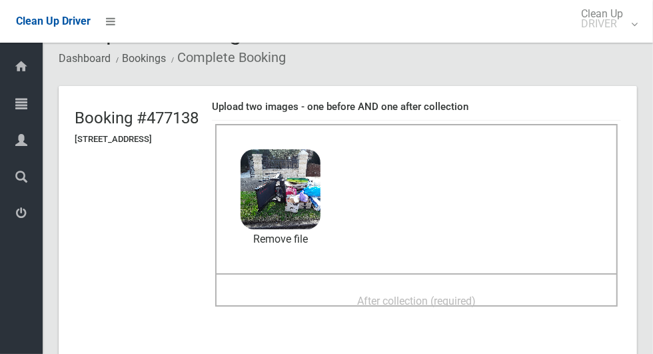
click at [352, 294] on div "After collection (required)" at bounding box center [416, 300] width 373 height 25
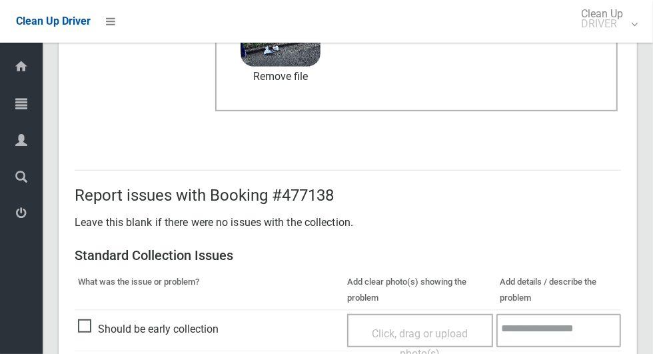
scroll to position [1091, 0]
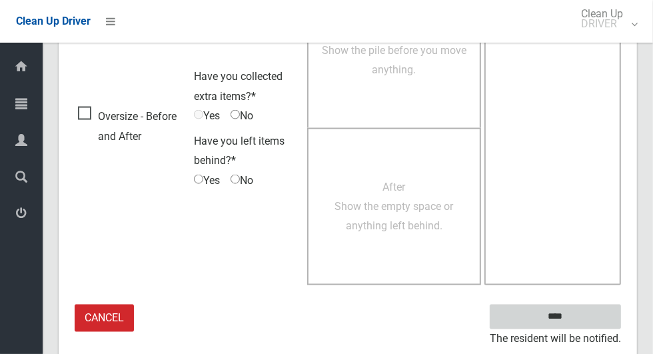
click at [579, 323] on input "****" at bounding box center [555, 317] width 131 height 25
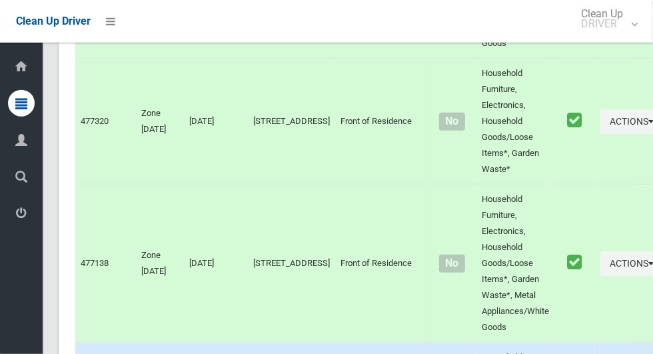
scroll to position [6756, 0]
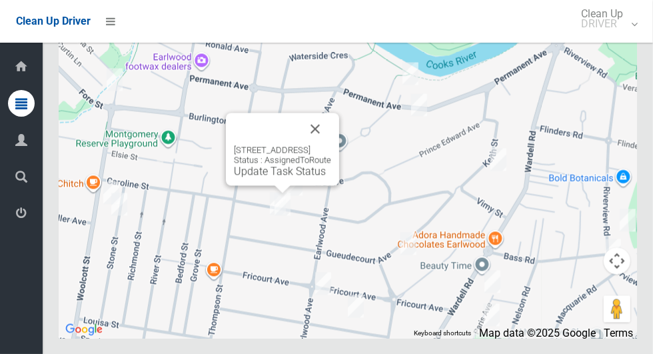
click at [277, 177] on link "Update Task Status" at bounding box center [280, 171] width 92 height 13
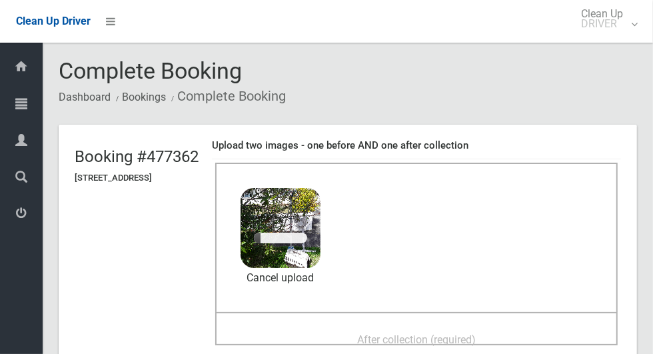
click at [383, 333] on span "After collection (required)" at bounding box center [416, 339] width 119 height 13
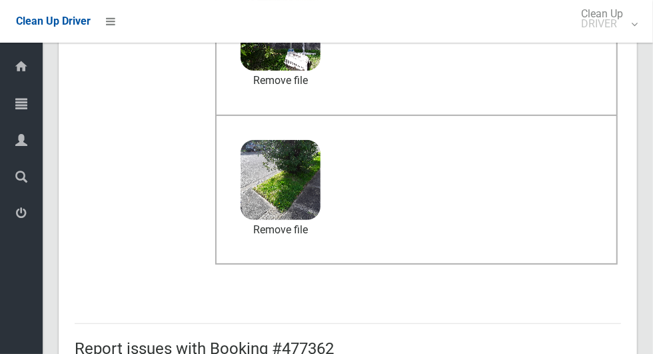
scroll to position [1091, 0]
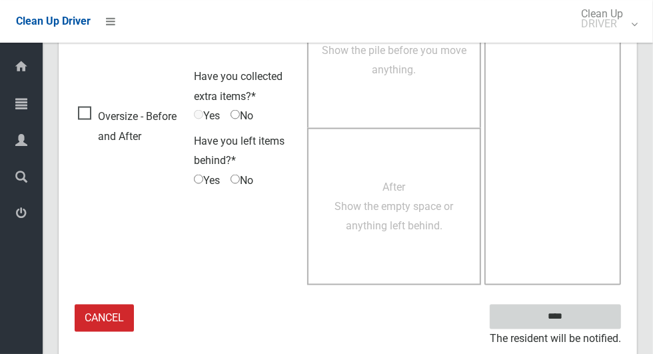
click at [559, 313] on input "****" at bounding box center [555, 317] width 131 height 25
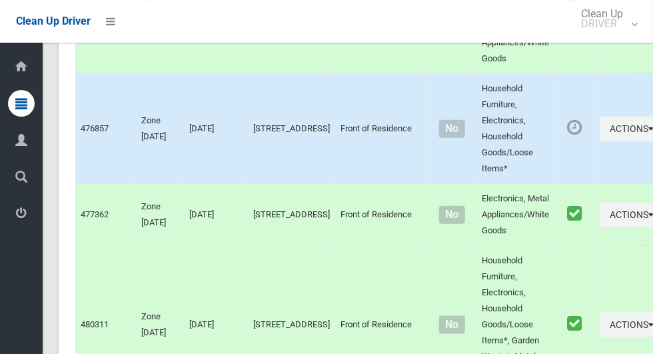
scroll to position [6756, 0]
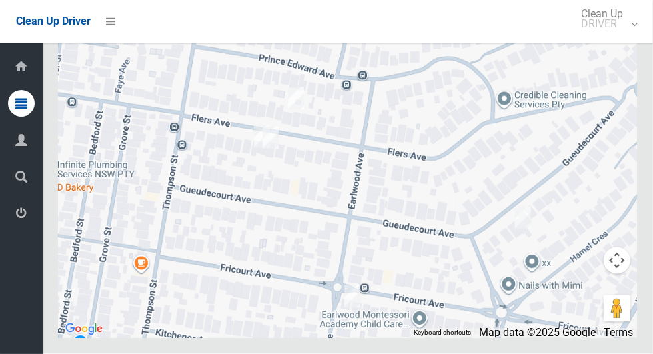
click at [226, 157] on div at bounding box center [348, 171] width 579 height 333
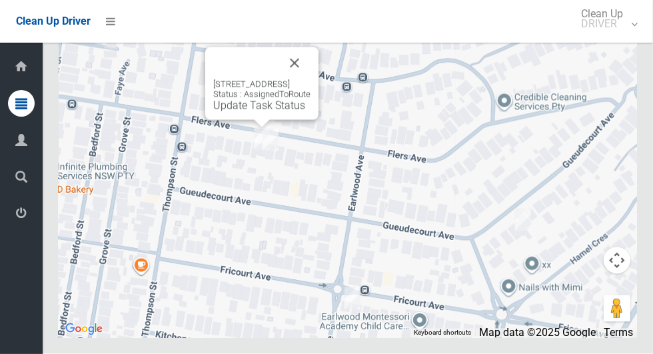
click at [243, 112] on div "46 Flers Avenue, EARLWOOD NSW 2206 Status : AssignedToRoute Update Task Status" at bounding box center [261, 95] width 97 height 33
click at [239, 112] on link "Update Task Status" at bounding box center [259, 105] width 92 height 13
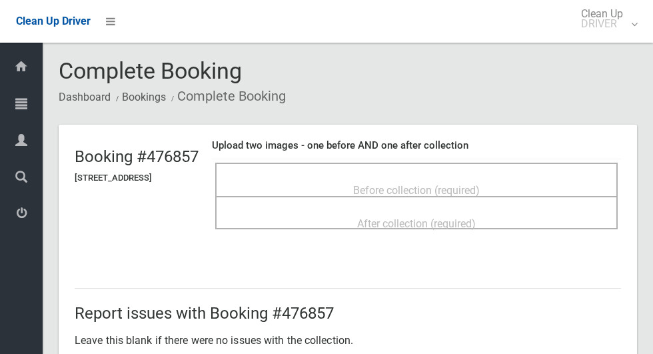
click at [347, 177] on div "Before collection (required)" at bounding box center [416, 189] width 373 height 25
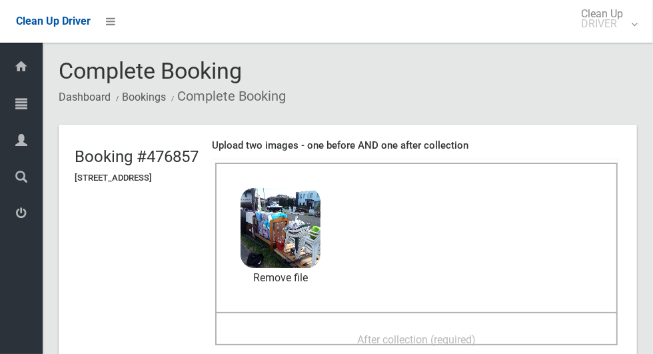
click at [351, 327] on div "After collection (required)" at bounding box center [416, 339] width 373 height 25
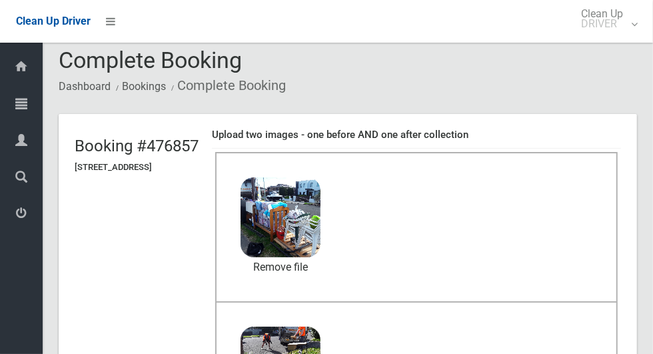
scroll to position [108, 0]
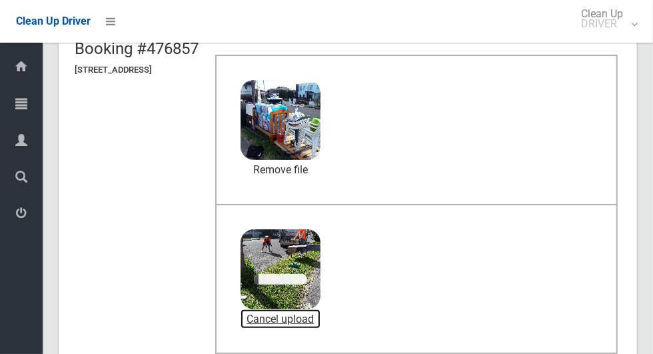
click at [321, 313] on link "Cancel upload" at bounding box center [281, 319] width 80 height 20
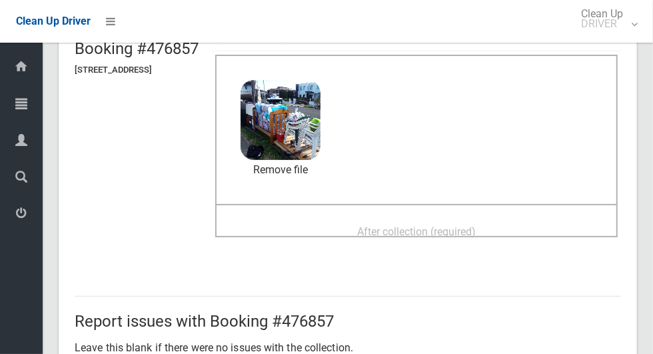
click at [413, 219] on div "After collection (required)" at bounding box center [416, 231] width 373 height 25
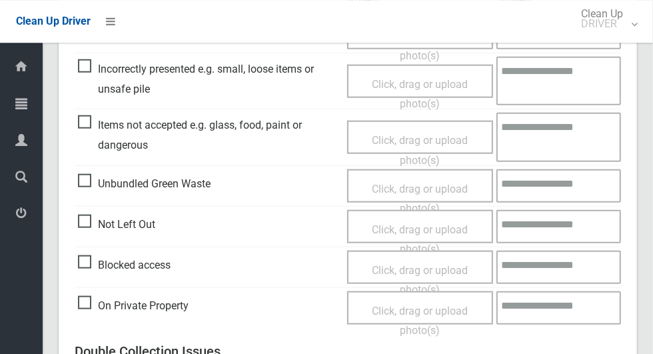
scroll to position [1091, 0]
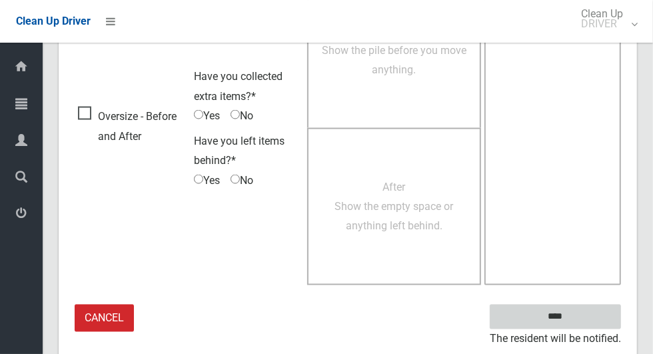
click at [579, 316] on input "****" at bounding box center [555, 317] width 131 height 25
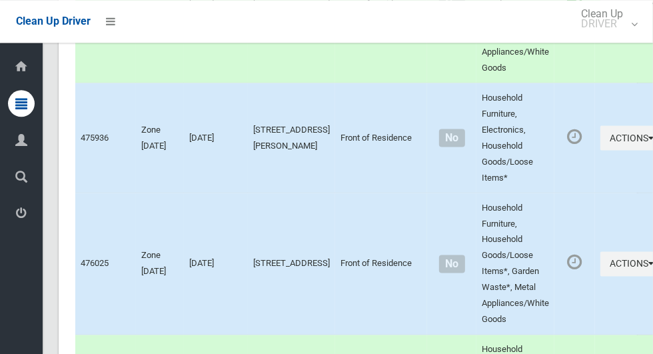
scroll to position [6756, 0]
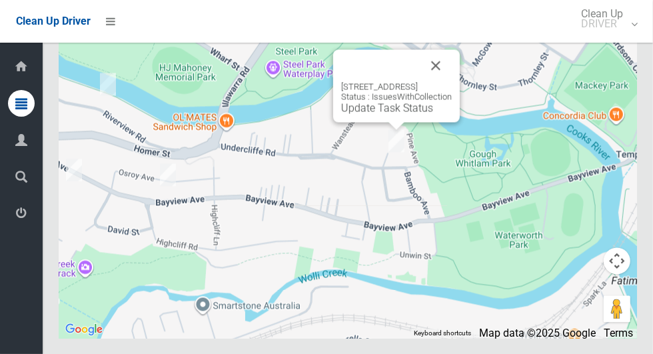
click at [452, 81] on button "Close" at bounding box center [436, 65] width 32 height 32
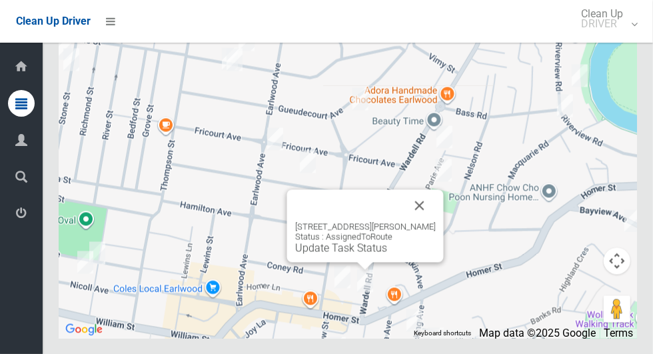
click at [433, 221] on button "Close" at bounding box center [420, 205] width 32 height 32
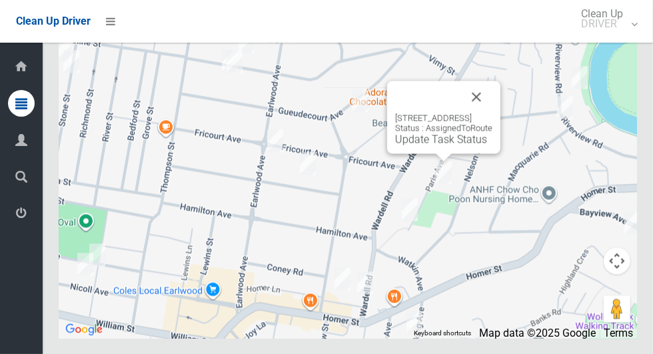
click at [493, 113] on button "Close" at bounding box center [477, 97] width 32 height 32
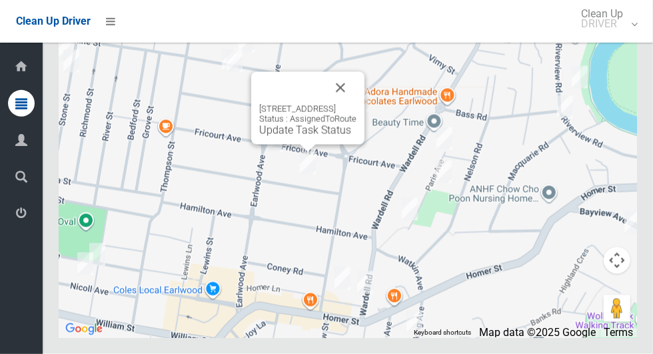
click at [357, 104] on button "Close" at bounding box center [341, 88] width 32 height 32
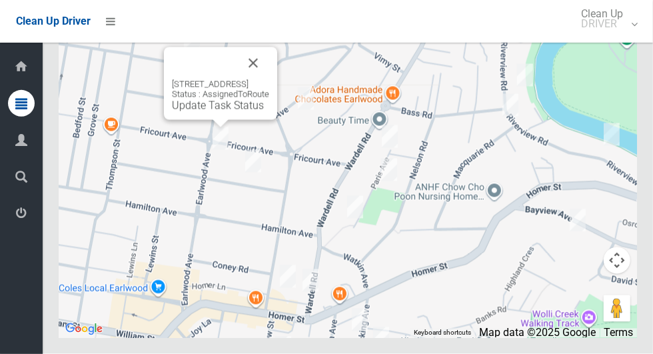
click at [187, 112] on div "46 Fricourt Avenue, EARLWOOD NSW 2206 Status : AssignedToRoute Update Task Stat…" at bounding box center [220, 95] width 97 height 33
click at [192, 112] on link "Update Task Status" at bounding box center [218, 105] width 92 height 13
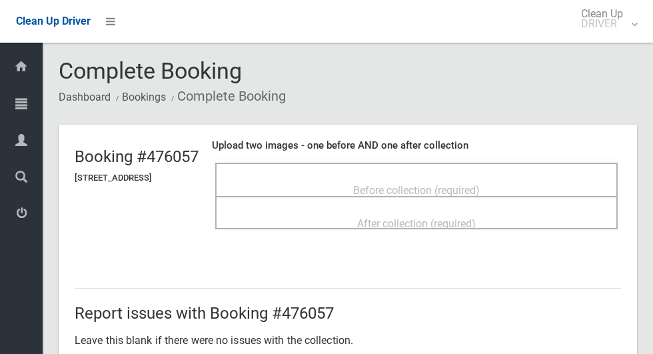
click at [465, 177] on div "Before collection (required)" at bounding box center [416, 189] width 373 height 25
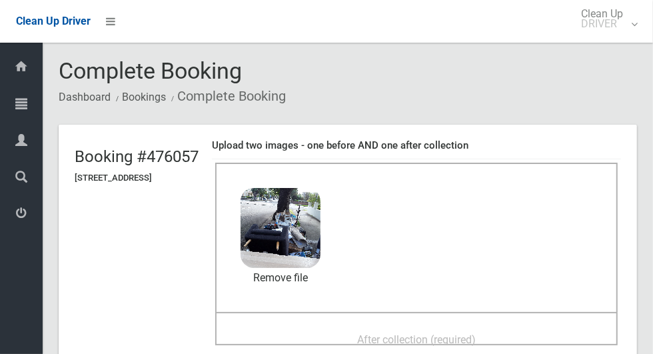
click at [373, 327] on div "After collection (required)" at bounding box center [416, 339] width 373 height 25
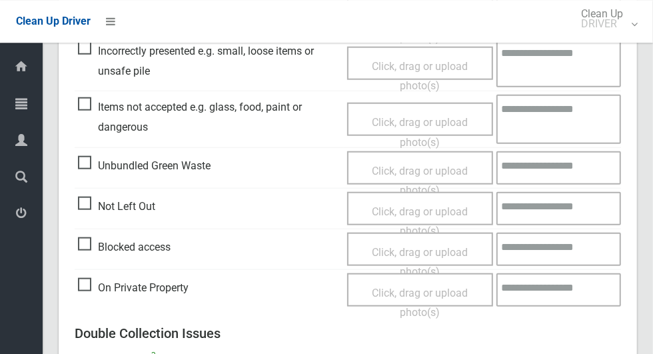
scroll to position [1091, 0]
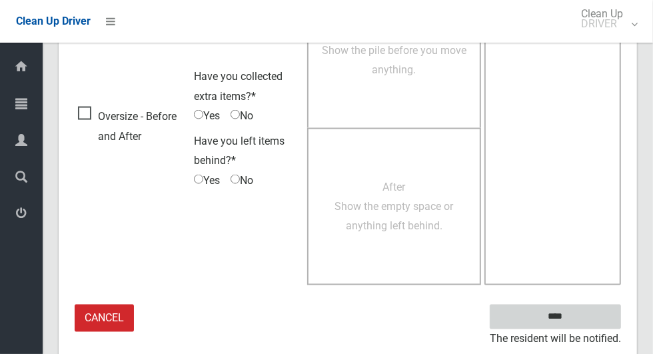
click at [581, 317] on input "****" at bounding box center [555, 317] width 131 height 25
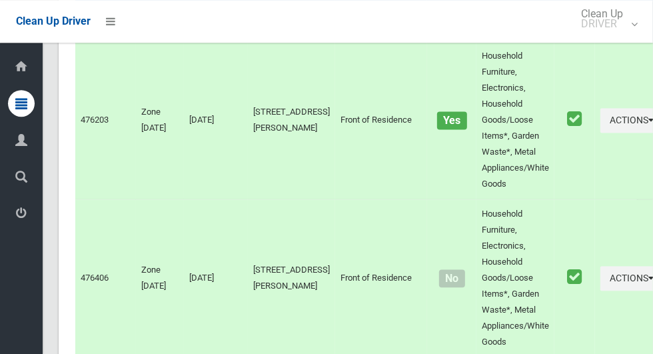
scroll to position [6756, 0]
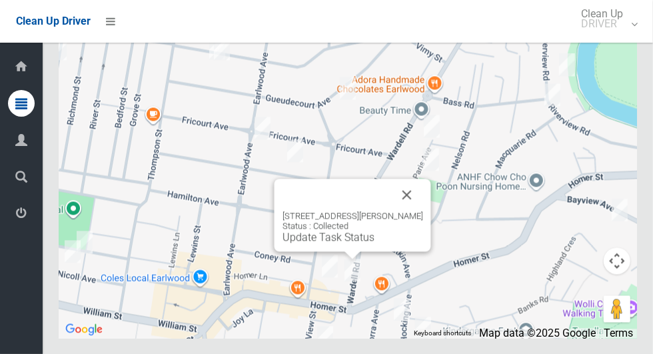
click at [423, 211] on button "Close" at bounding box center [407, 195] width 32 height 32
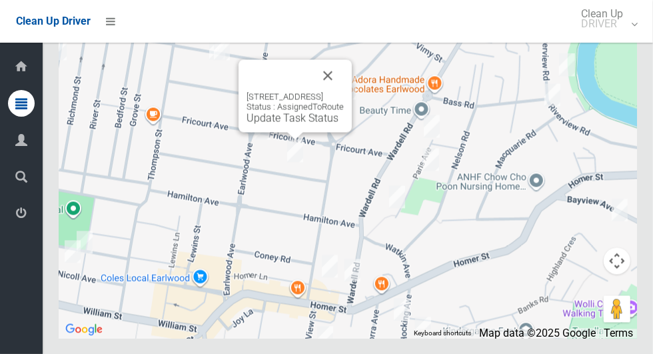
click at [282, 132] on div "9 Kitchener Avenue, EARLWOOD NSW 2206 Status : AssignedToRoute Update Task Stat…" at bounding box center [295, 95] width 113 height 73
click at [264, 124] on link "Update Task Status" at bounding box center [293, 117] width 92 height 13
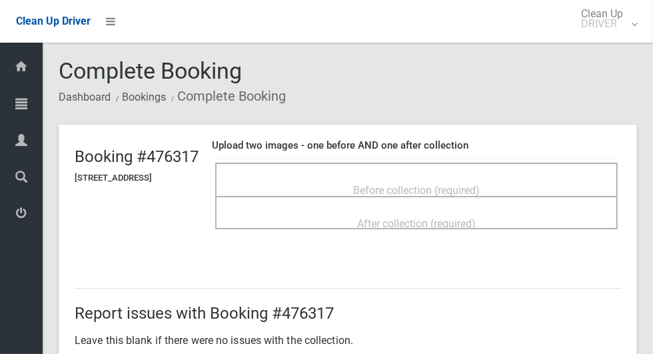
click at [357, 189] on div "Before collection (required)" at bounding box center [416, 189] width 373 height 25
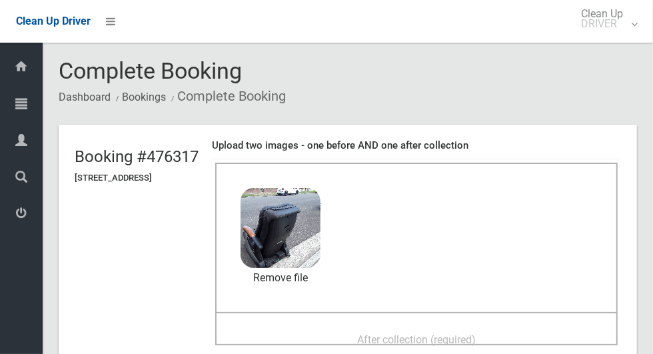
click at [357, 340] on div "After collection (required)" at bounding box center [416, 339] width 373 height 25
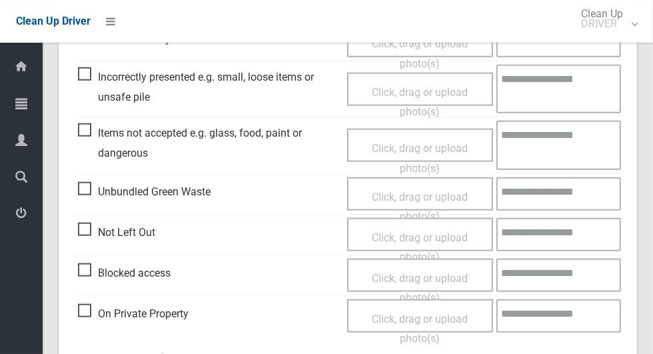
scroll to position [1091, 0]
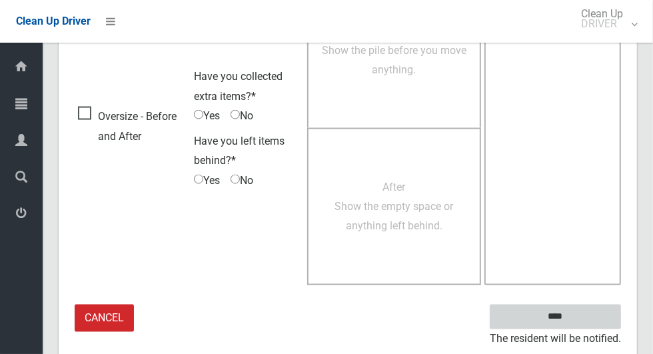
click at [580, 309] on input "****" at bounding box center [555, 317] width 131 height 25
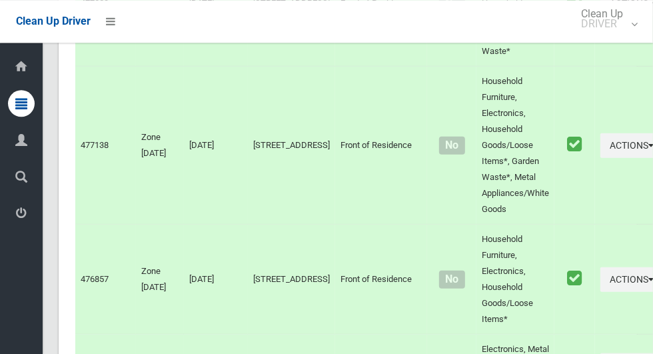
scroll to position [6614, 0]
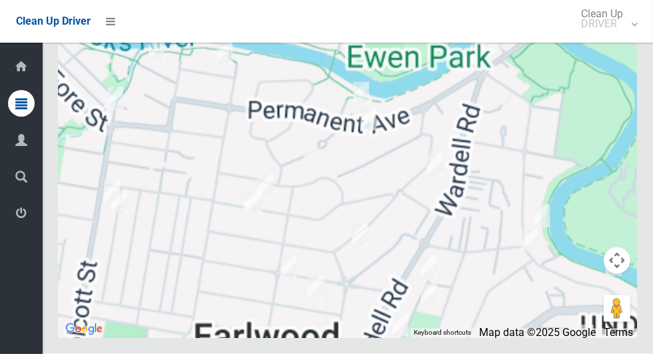
click at [110, 193] on div at bounding box center [348, 171] width 579 height 333
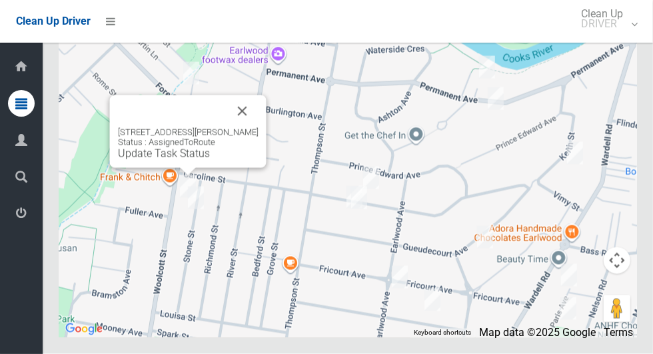
scroll to position [6048, 0]
